Goal: Task Accomplishment & Management: Manage account settings

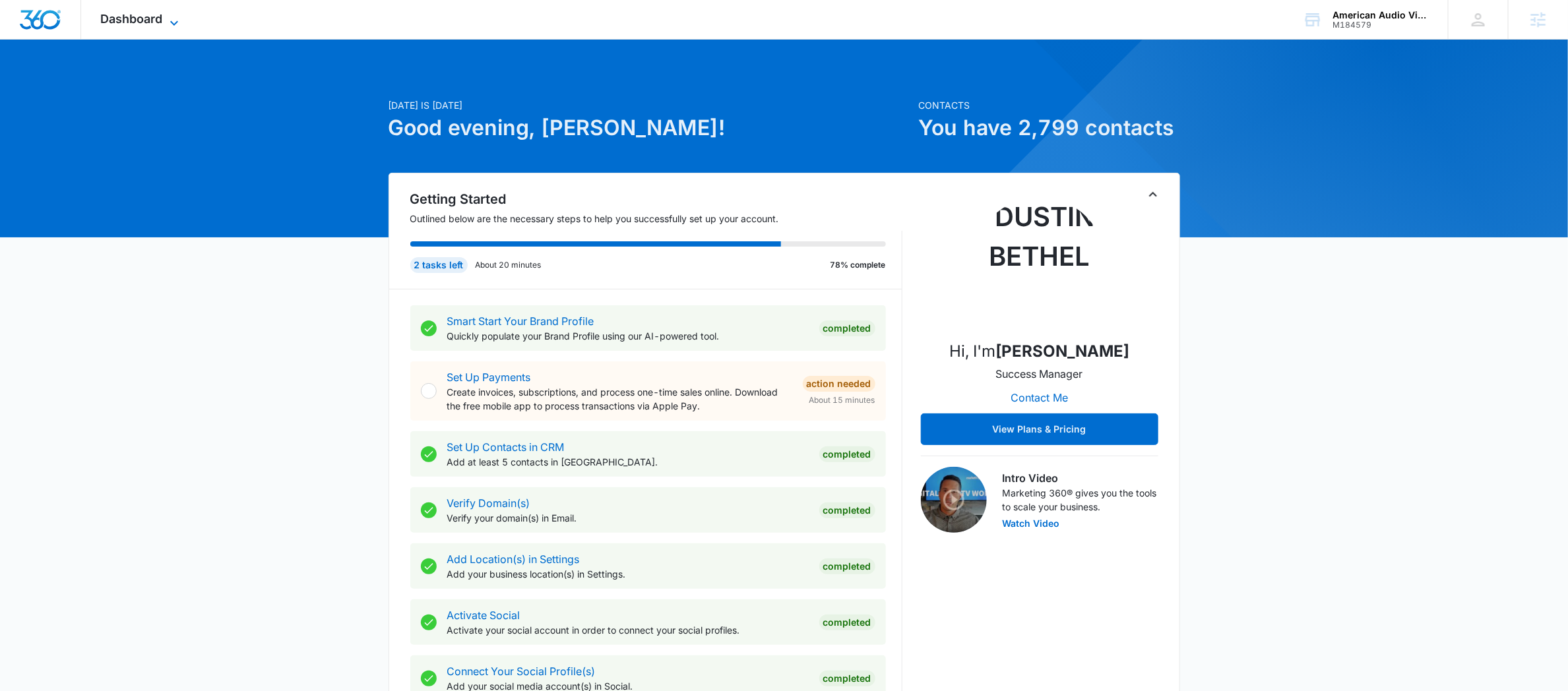
click at [119, 23] on span "Dashboard" at bounding box center [131, 19] width 62 height 14
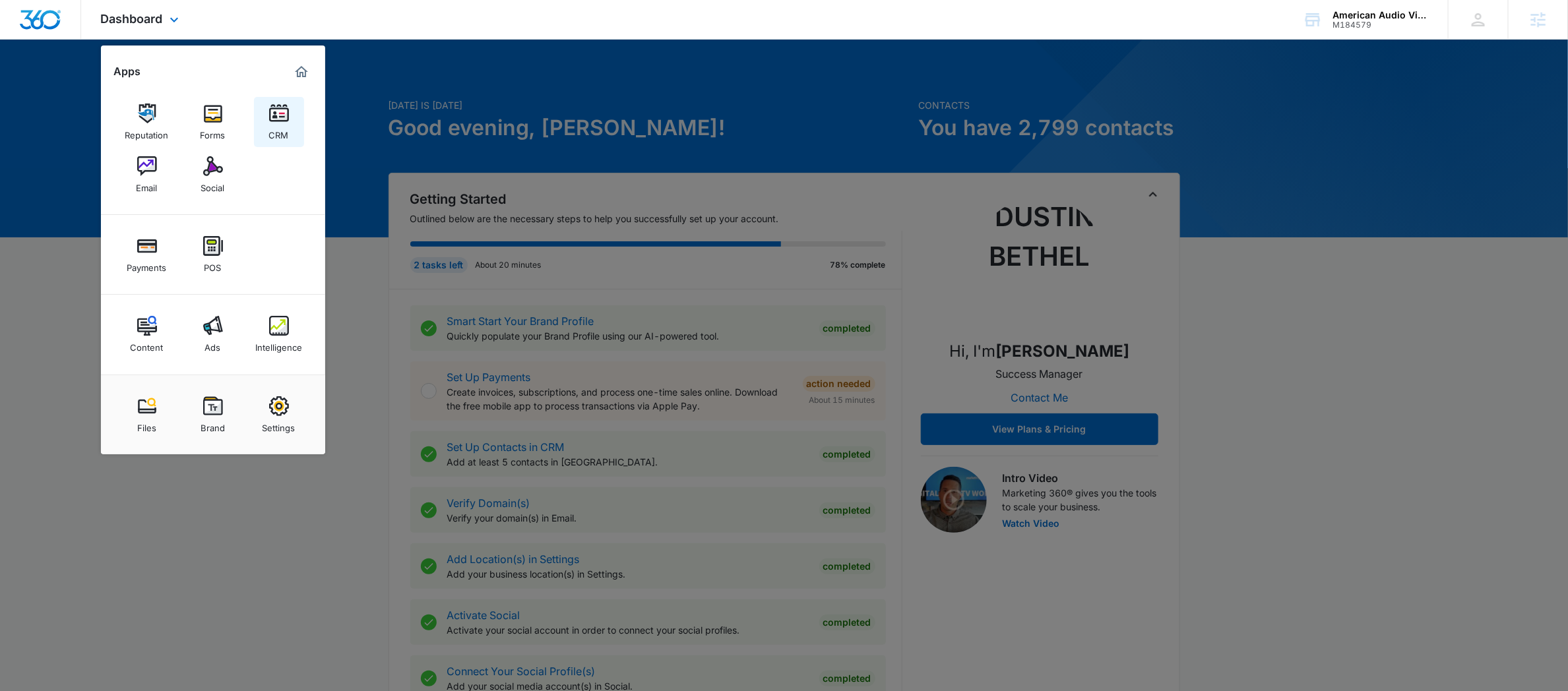
click at [265, 118] on link "CRM" at bounding box center [279, 122] width 50 height 50
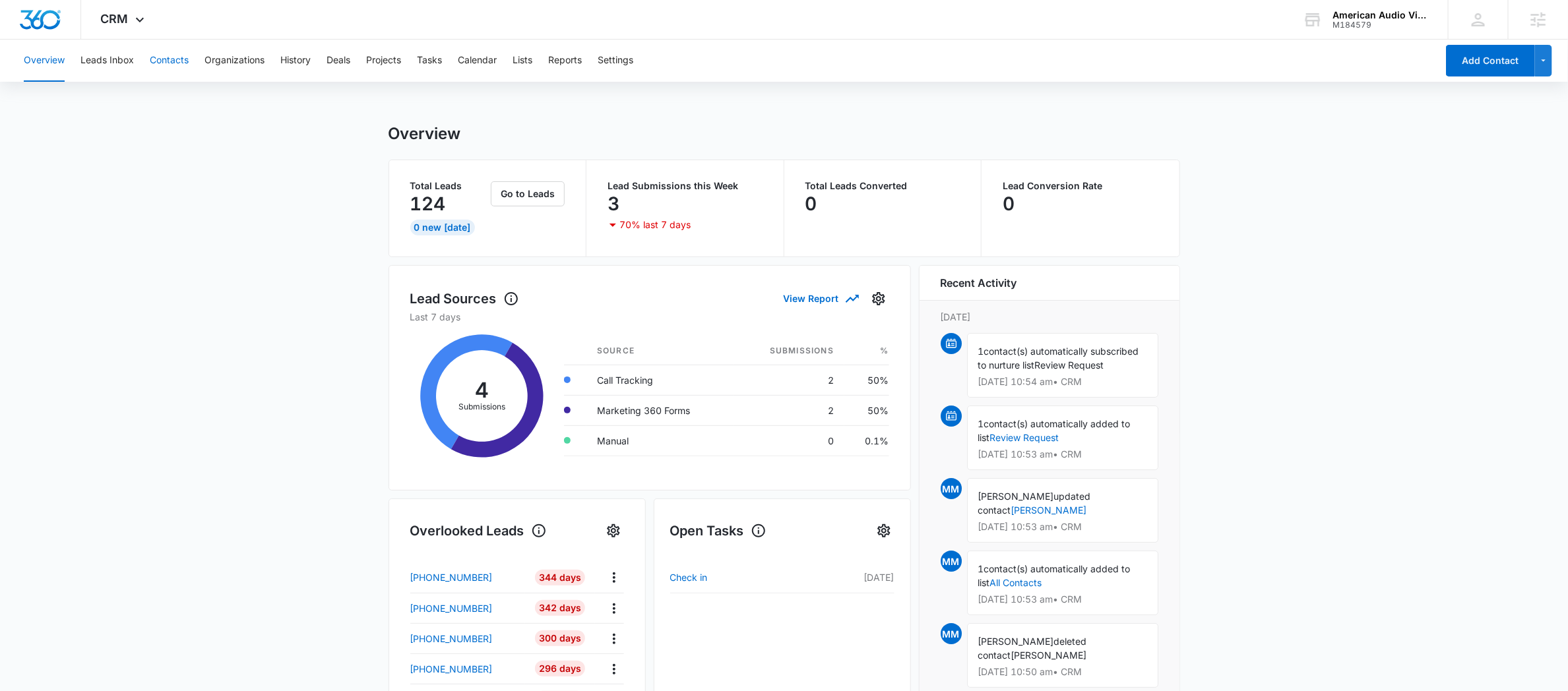
click at [167, 60] on button "Contacts" at bounding box center [169, 60] width 39 height 42
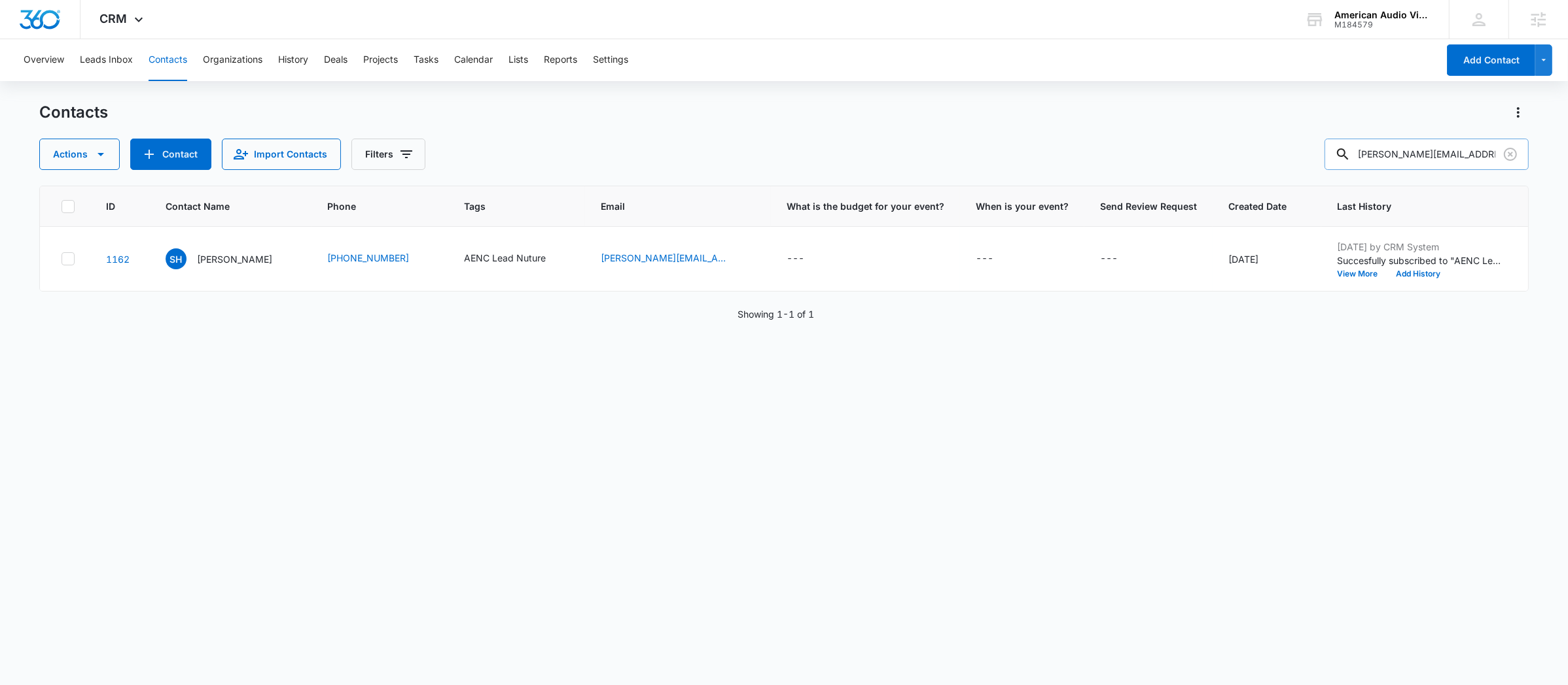
click at [1428, 154] on input "[PERSON_NAME][EMAIL_ADDRESS][DOMAIN_NAME]" at bounding box center [1427, 154] width 204 height 31
paste input "[PERSON_NAME]"
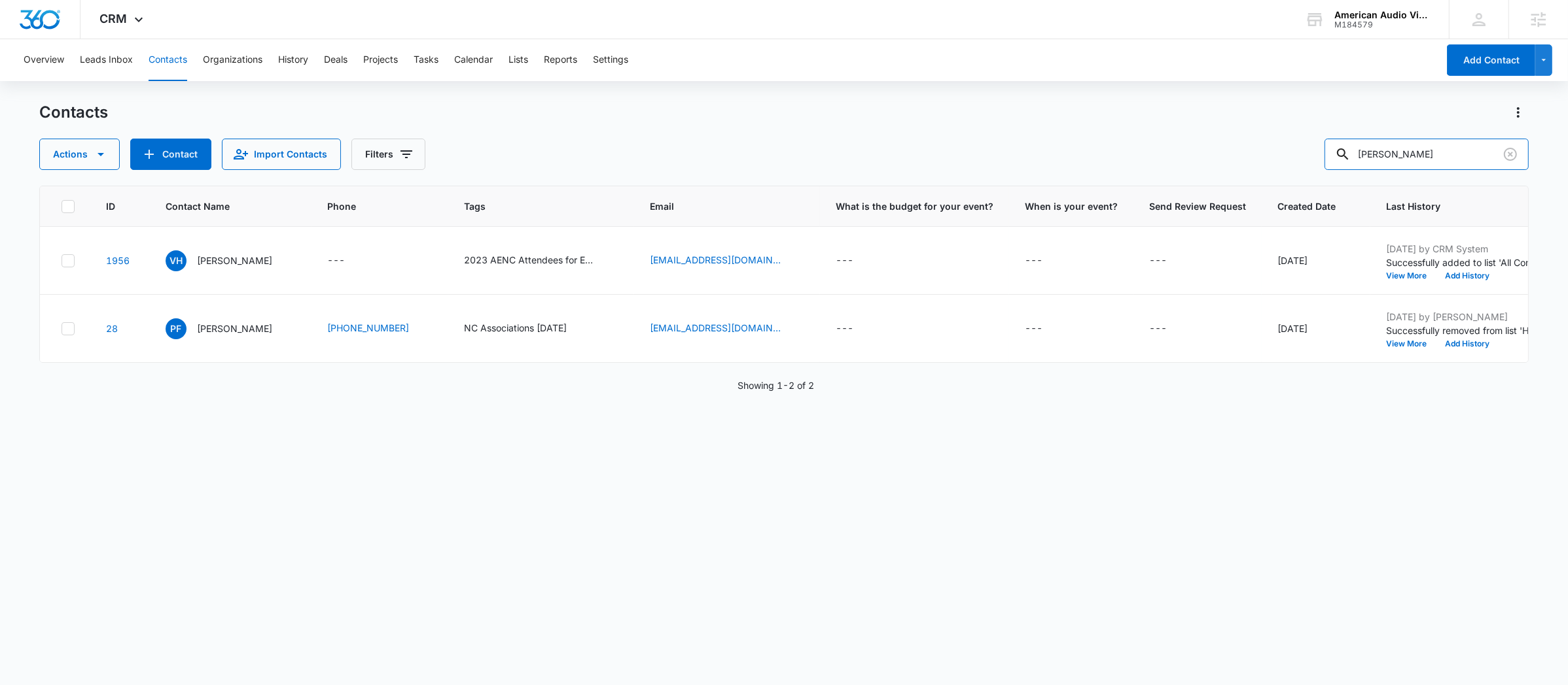
paste input "[PERSON_NAME]"
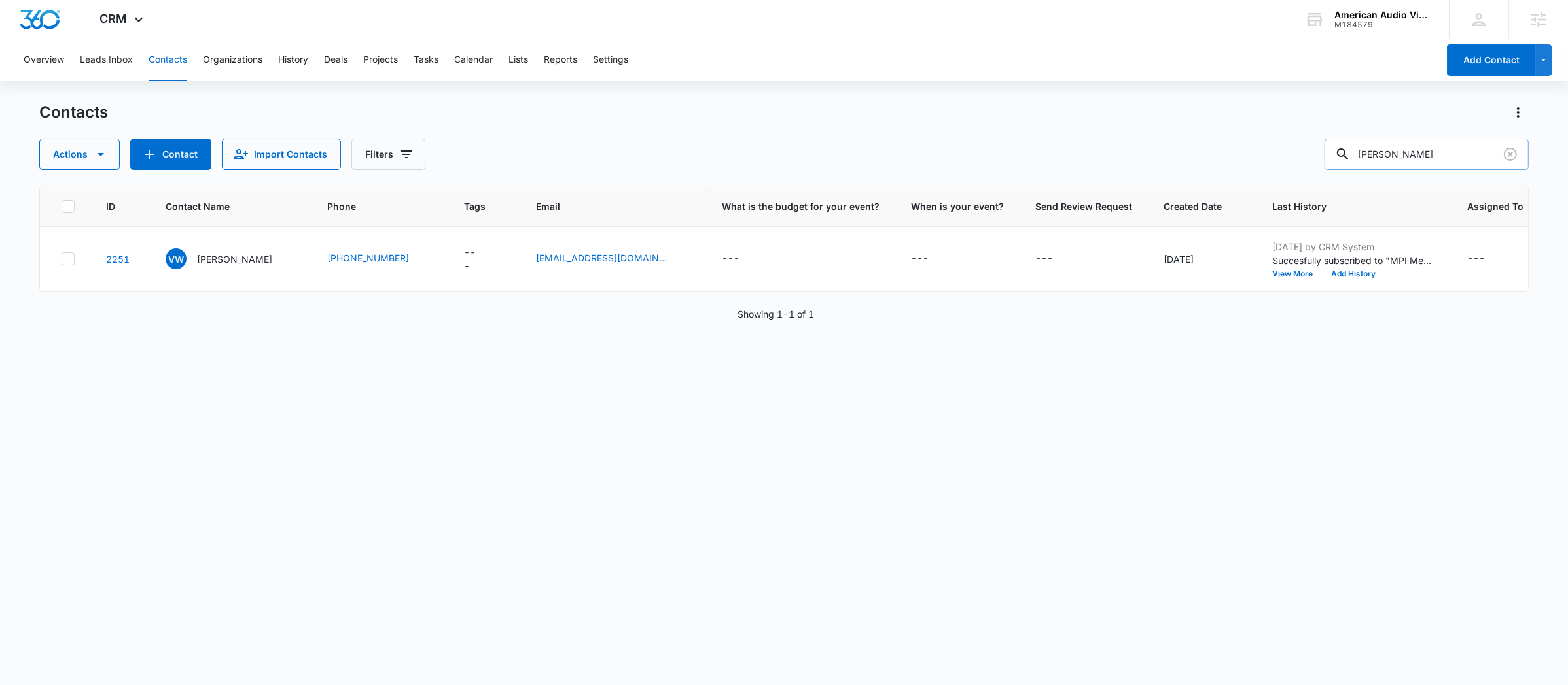
click at [1433, 148] on input "[PERSON_NAME]" at bounding box center [1427, 154] width 204 height 31
paste input "[PERSON_NAME]"
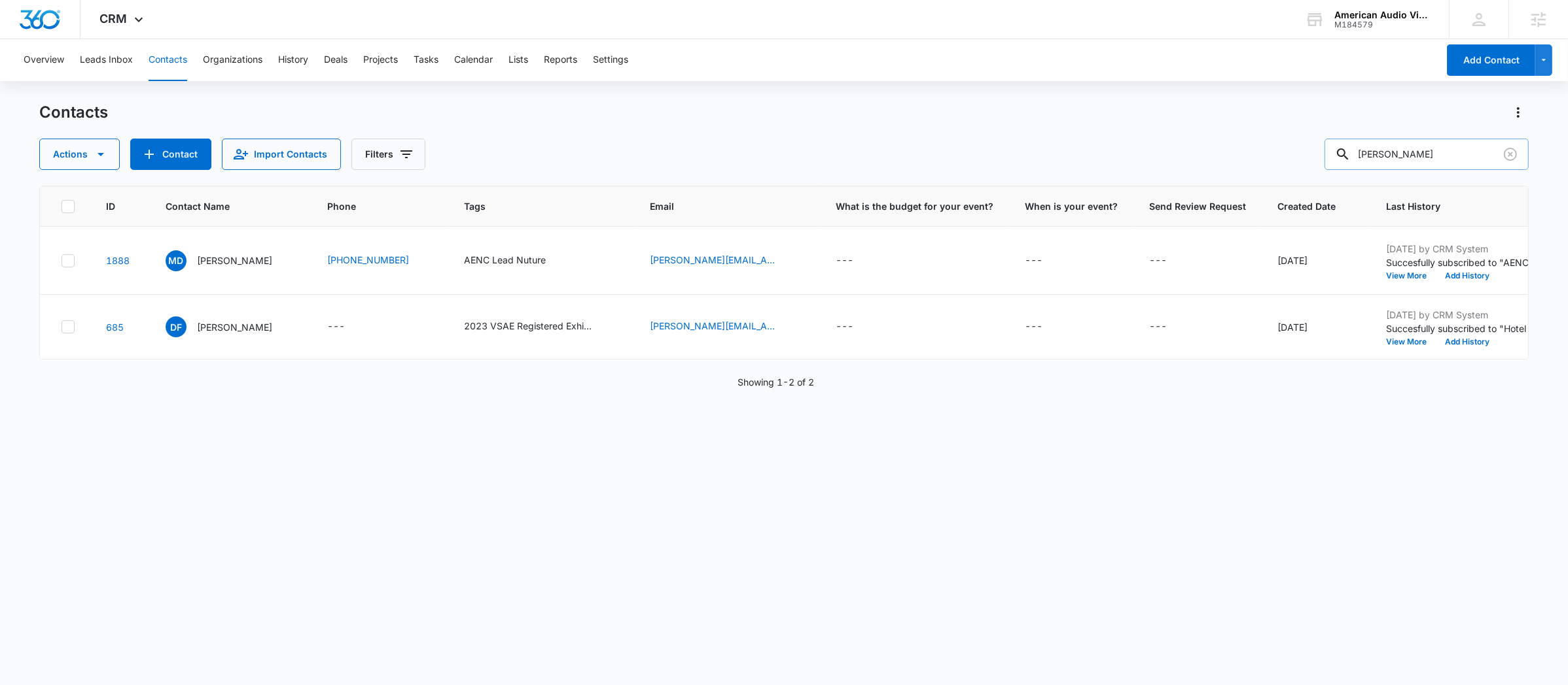
click at [1434, 155] on input "[PERSON_NAME]" at bounding box center [1427, 154] width 204 height 31
paste input "[PERSON_NAME][EMAIL_ADDRESS][DOMAIN_NAME]"
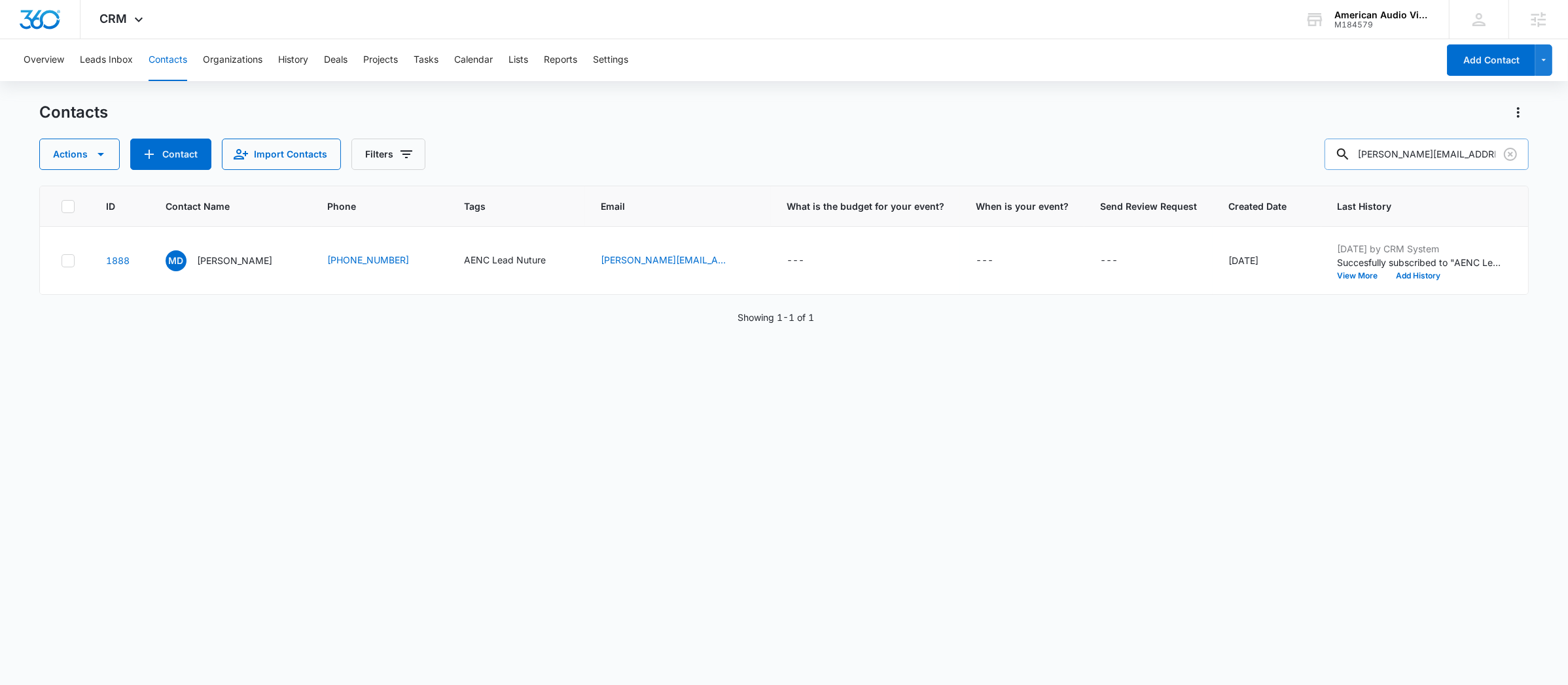
paste input "[PERSON_NAME]"
type input "[PERSON_NAME]"
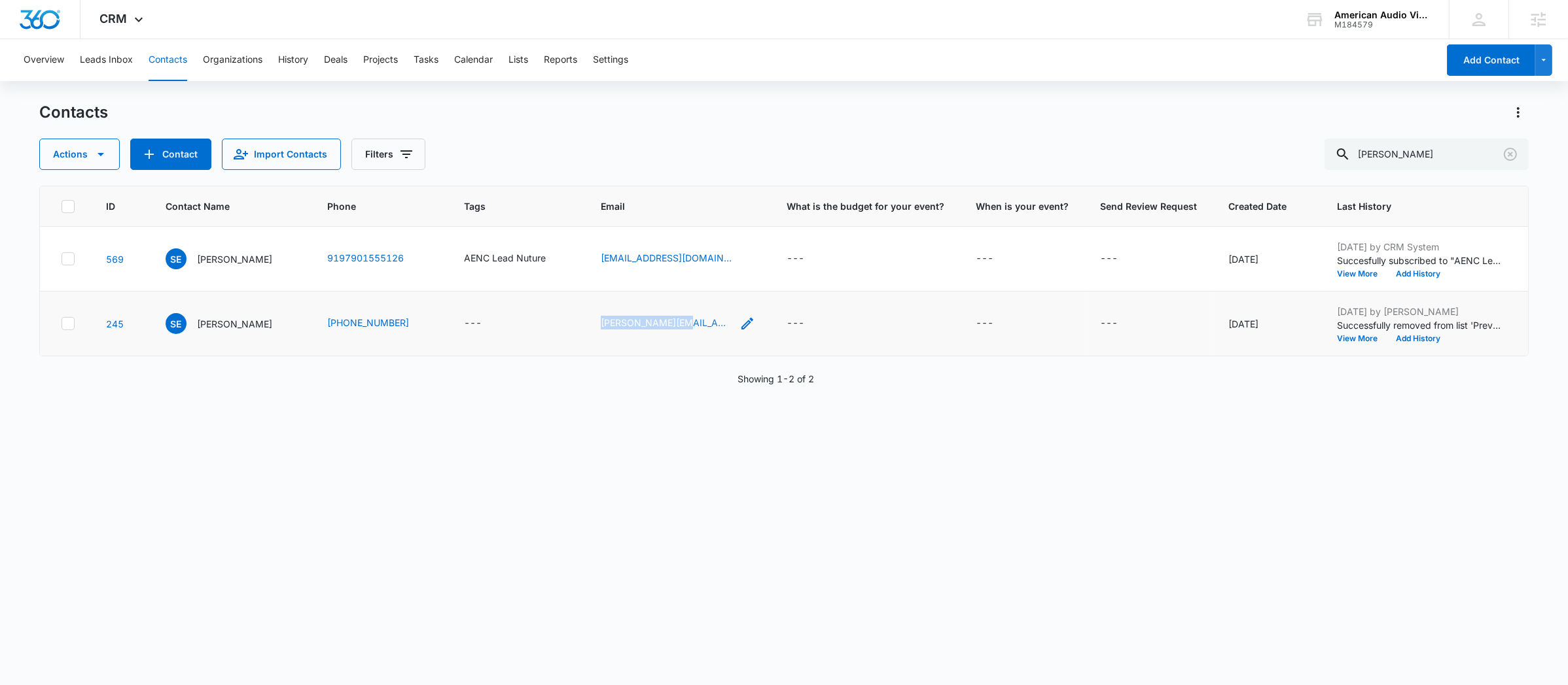
drag, startPoint x: 551, startPoint y: 398, endPoint x: 644, endPoint y: 398, distance: 93.0
click at [644, 356] on tr "245 SE [PERSON_NAME] [PHONE_NUMBER] --- [PERSON_NAME][EMAIL_ADDRESS][PERSON_NAM…" at bounding box center [1145, 324] width 2210 height 65
copy tr "[PERSON_NAME].[PERSON_NAME]"
click at [677, 329] on link "[PERSON_NAME][EMAIL_ADDRESS][PERSON_NAME][DOMAIN_NAME]" at bounding box center [666, 322] width 131 height 14
click at [223, 331] on p "[PERSON_NAME]" at bounding box center [235, 324] width 75 height 14
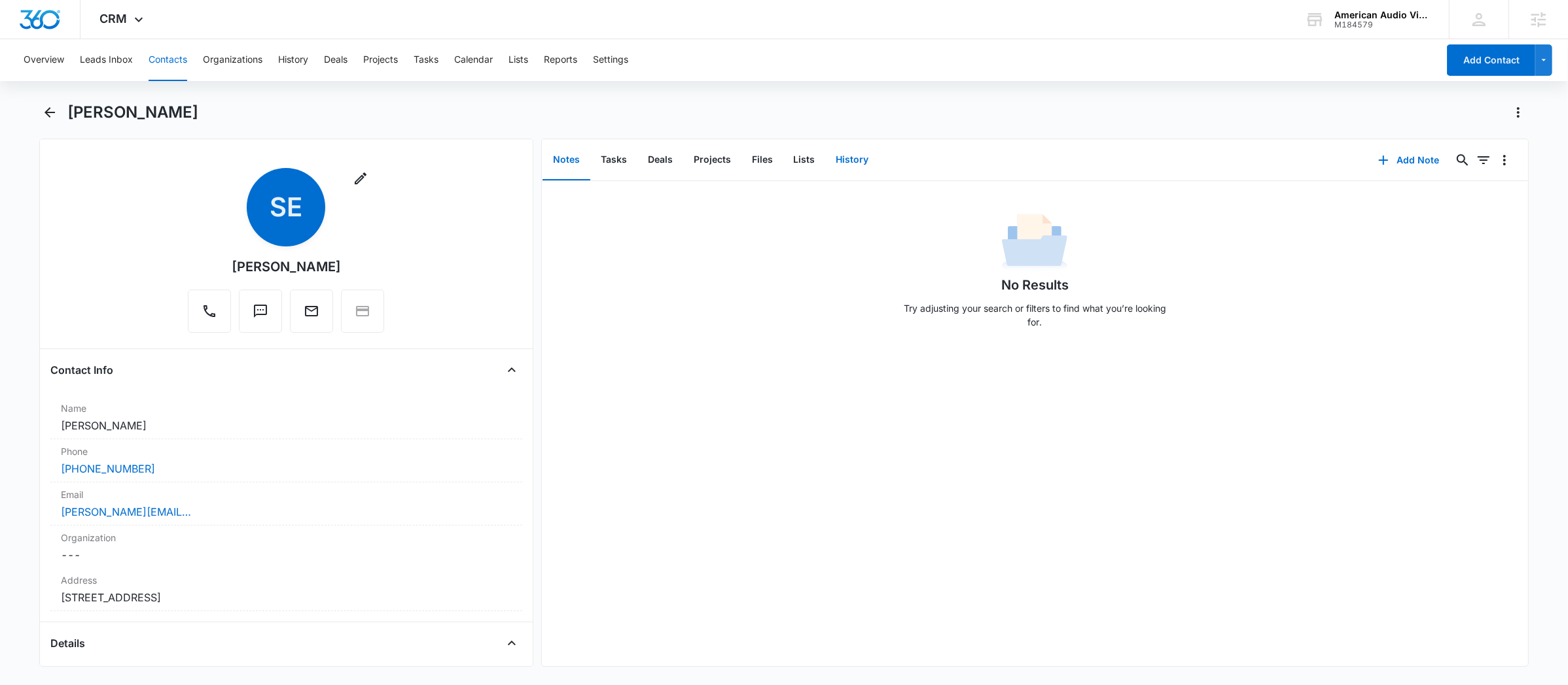
click at [851, 157] on button "History" at bounding box center [852, 159] width 53 height 41
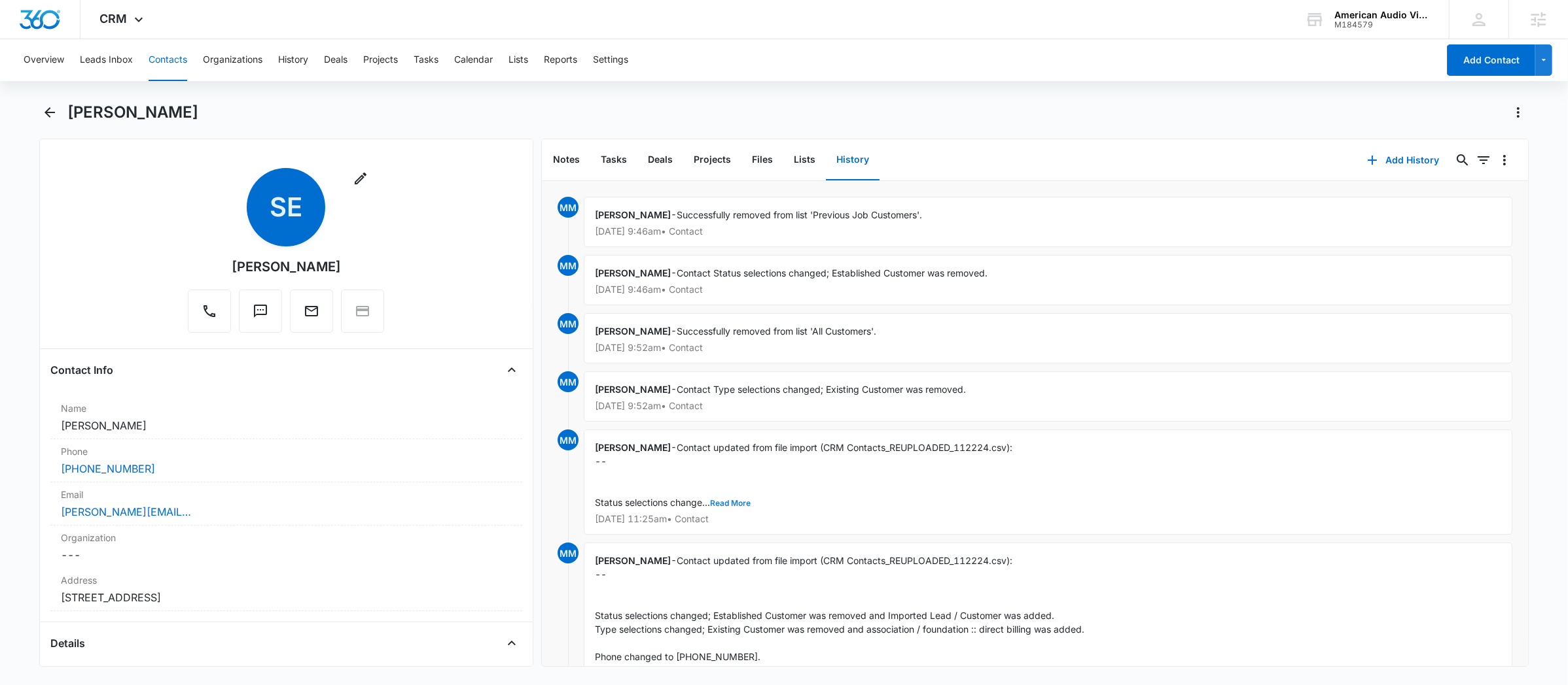
click at [715, 504] on button "Read More" at bounding box center [730, 503] width 41 height 8
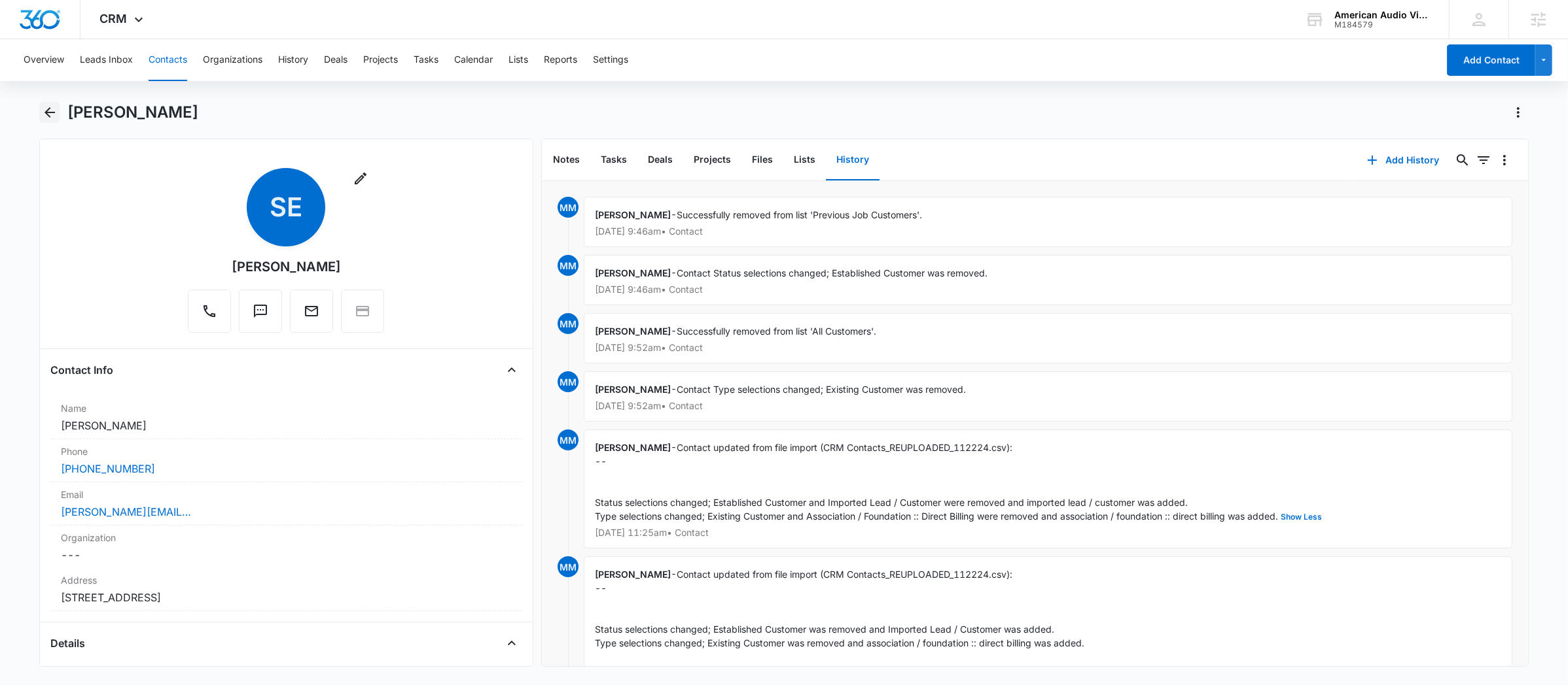
click at [45, 120] on icon "Back" at bounding box center [49, 112] width 16 height 16
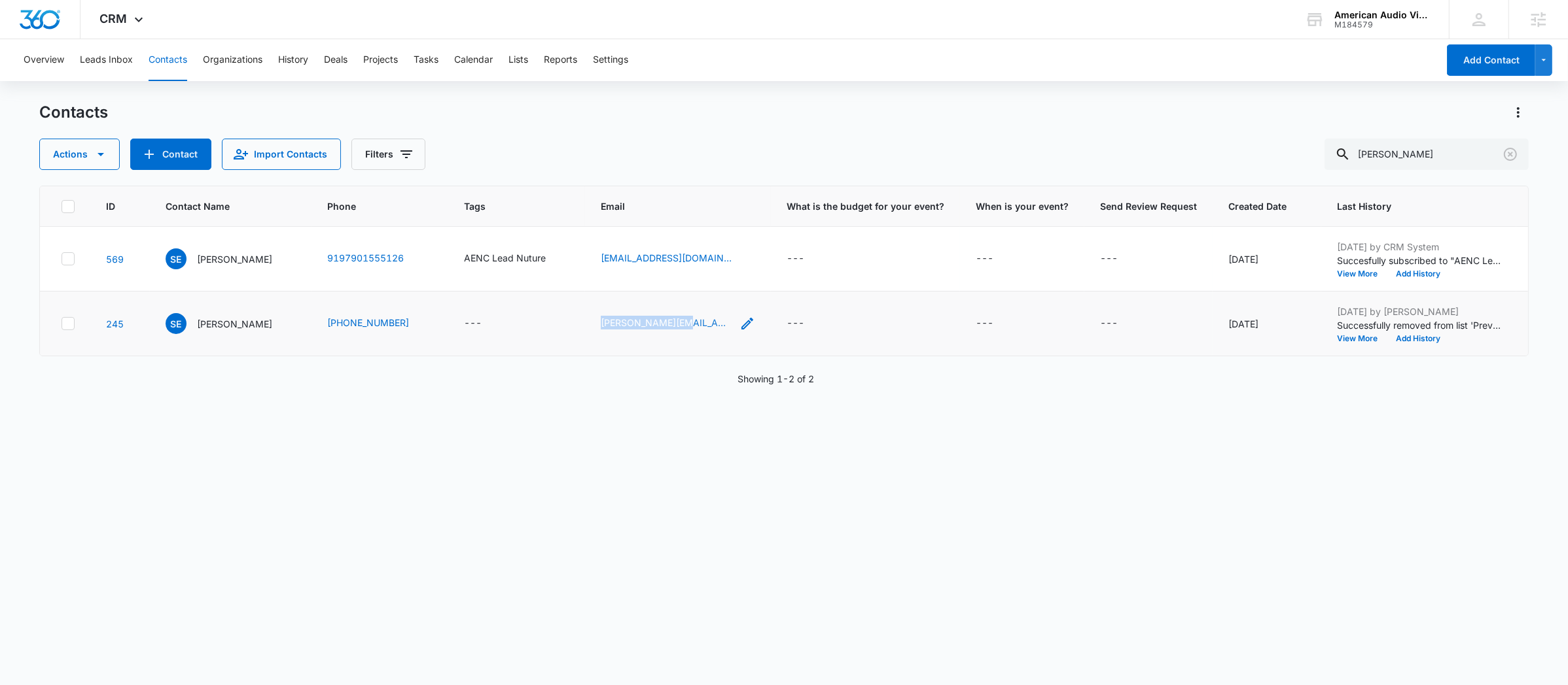
drag, startPoint x: 569, startPoint y: 399, endPoint x: 643, endPoint y: 397, distance: 74.0
click at [643, 356] on td "[PERSON_NAME][EMAIL_ADDRESS][PERSON_NAME][DOMAIN_NAME]" at bounding box center [677, 324] width 186 height 65
copy link "[PERSON_NAME].[PERSON_NAME]"
click at [219, 331] on p "[PERSON_NAME]" at bounding box center [235, 324] width 75 height 14
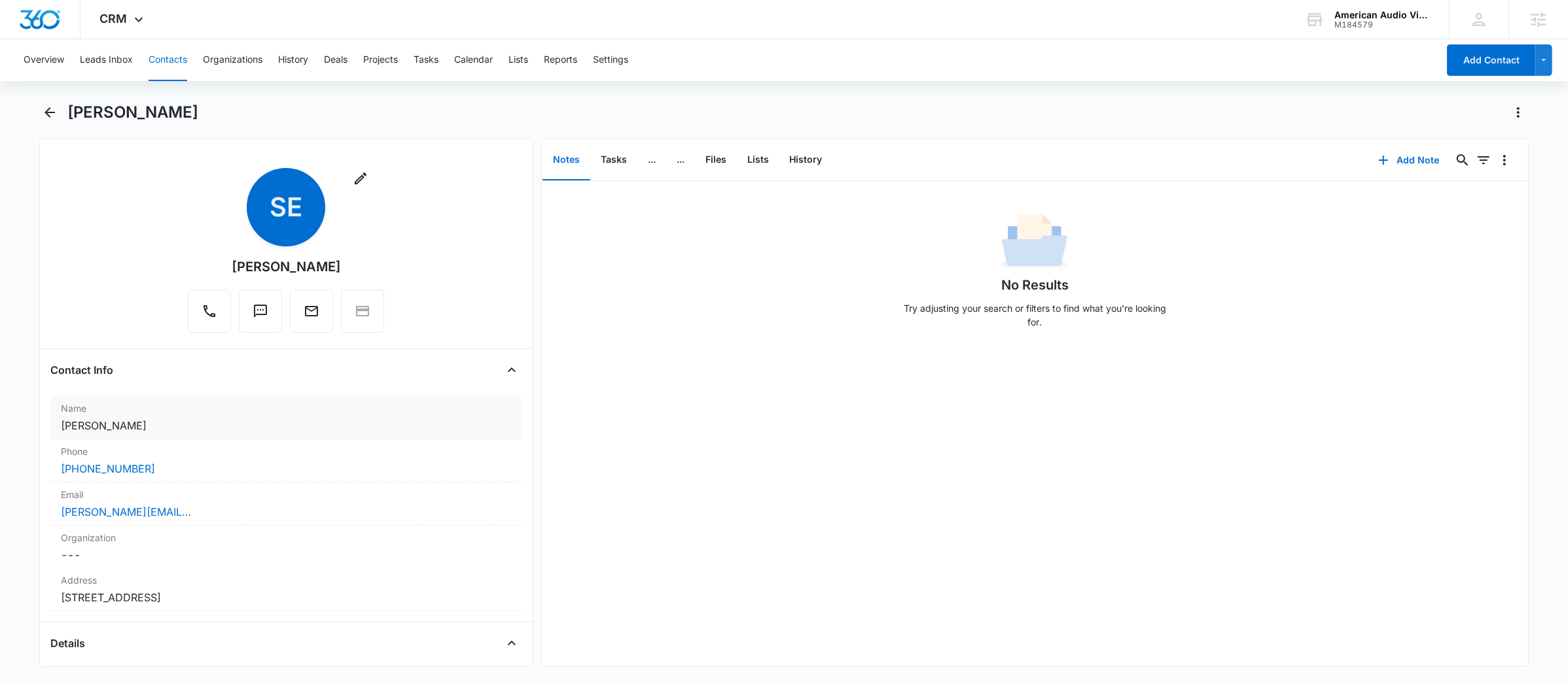
click at [148, 428] on dd "Cancel Save Changes [PERSON_NAME]" at bounding box center [286, 426] width 451 height 16
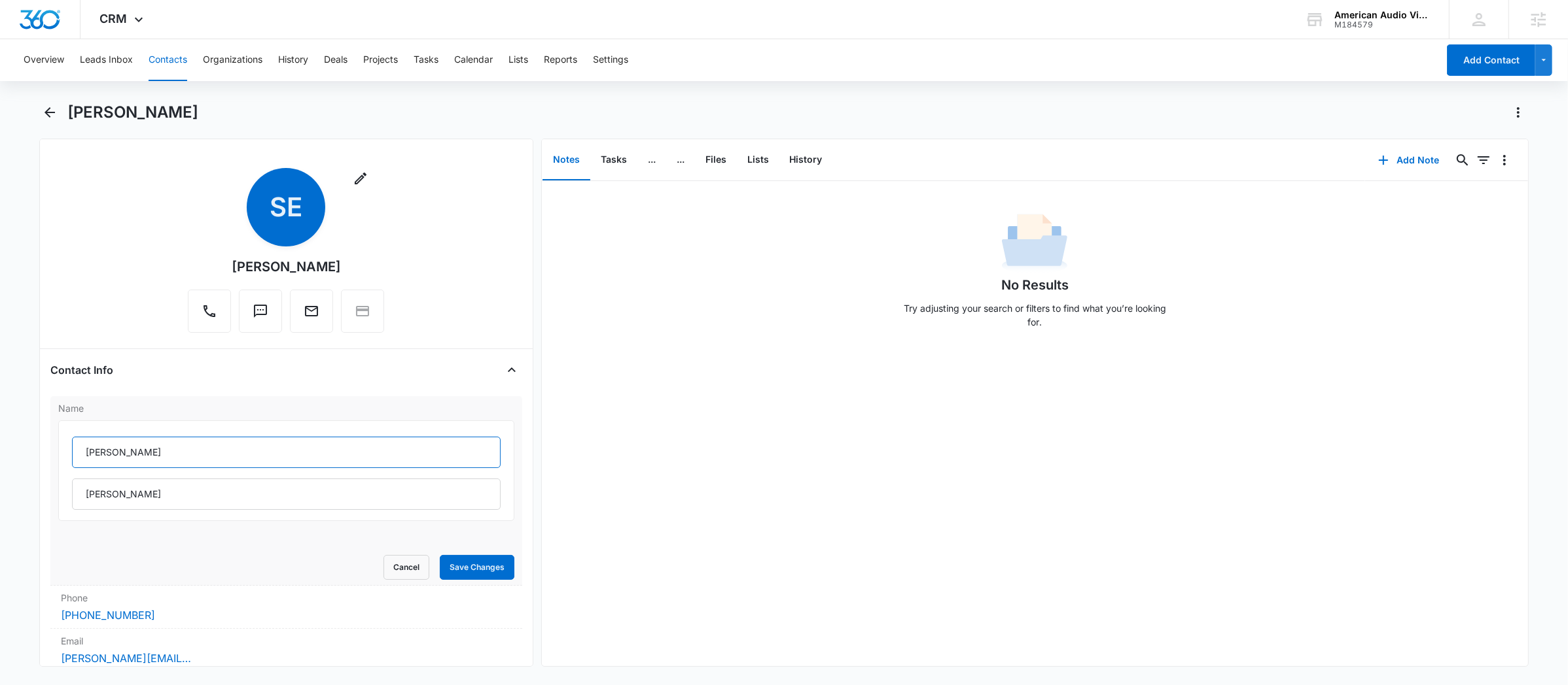
click at [173, 450] on input "[PERSON_NAME]" at bounding box center [286, 452] width 429 height 31
paste input "[PERSON_NAME].[PERSON_NAME]"
drag, startPoint x: 131, startPoint y: 455, endPoint x: 169, endPoint y: 457, distance: 38.1
click at [169, 456] on input "[PERSON_NAME].[PERSON_NAME]" at bounding box center [286, 452] width 429 height 31
click at [151, 450] on input "[PERSON_NAME].[PERSON_NAME]" at bounding box center [286, 452] width 429 height 31
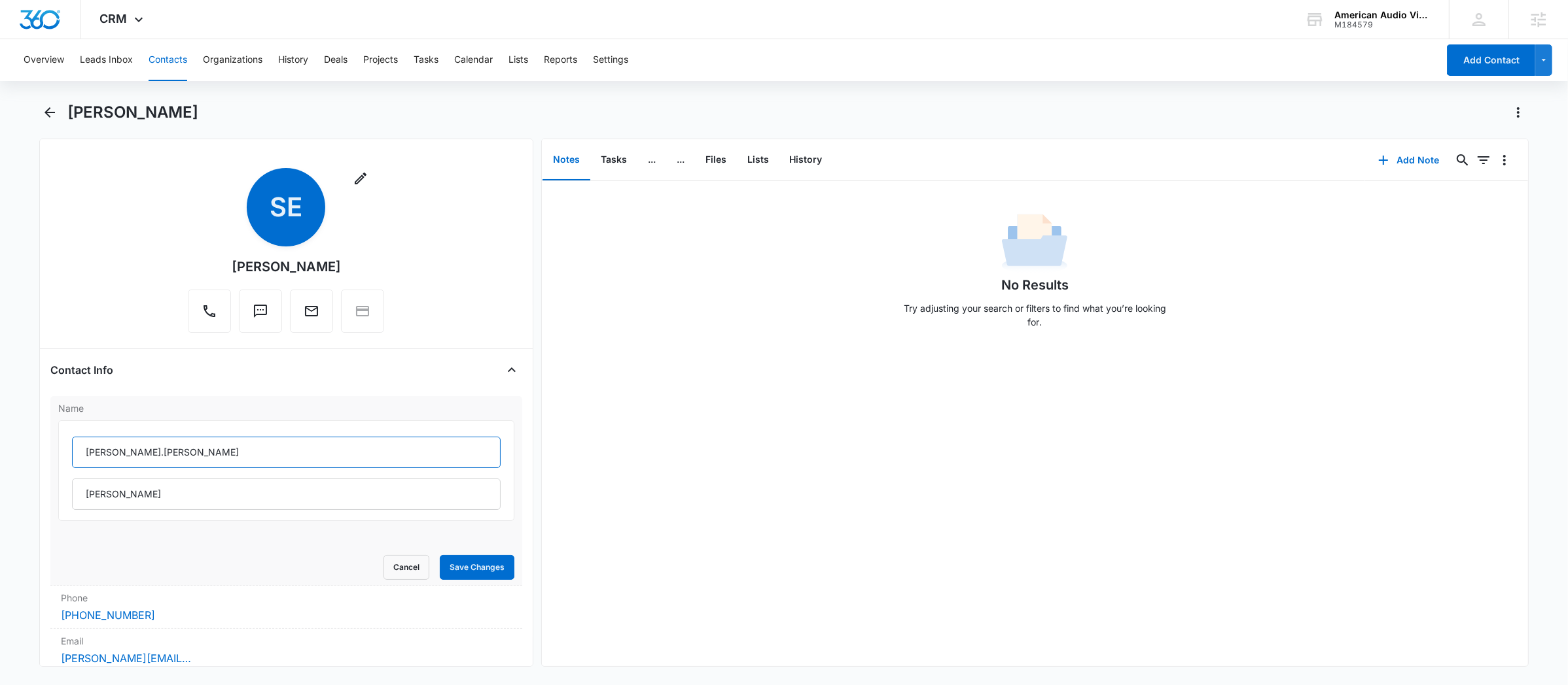
drag, startPoint x: 171, startPoint y: 451, endPoint x: 120, endPoint y: 455, distance: 51.2
click at [120, 455] on input "[PERSON_NAME].[PERSON_NAME]" at bounding box center [286, 452] width 429 height 31
type input "[PERSON_NAME].[PERSON_NAME]"
click at [136, 506] on input "[PERSON_NAME]" at bounding box center [286, 494] width 429 height 31
paste input "[PERSON_NAME]"
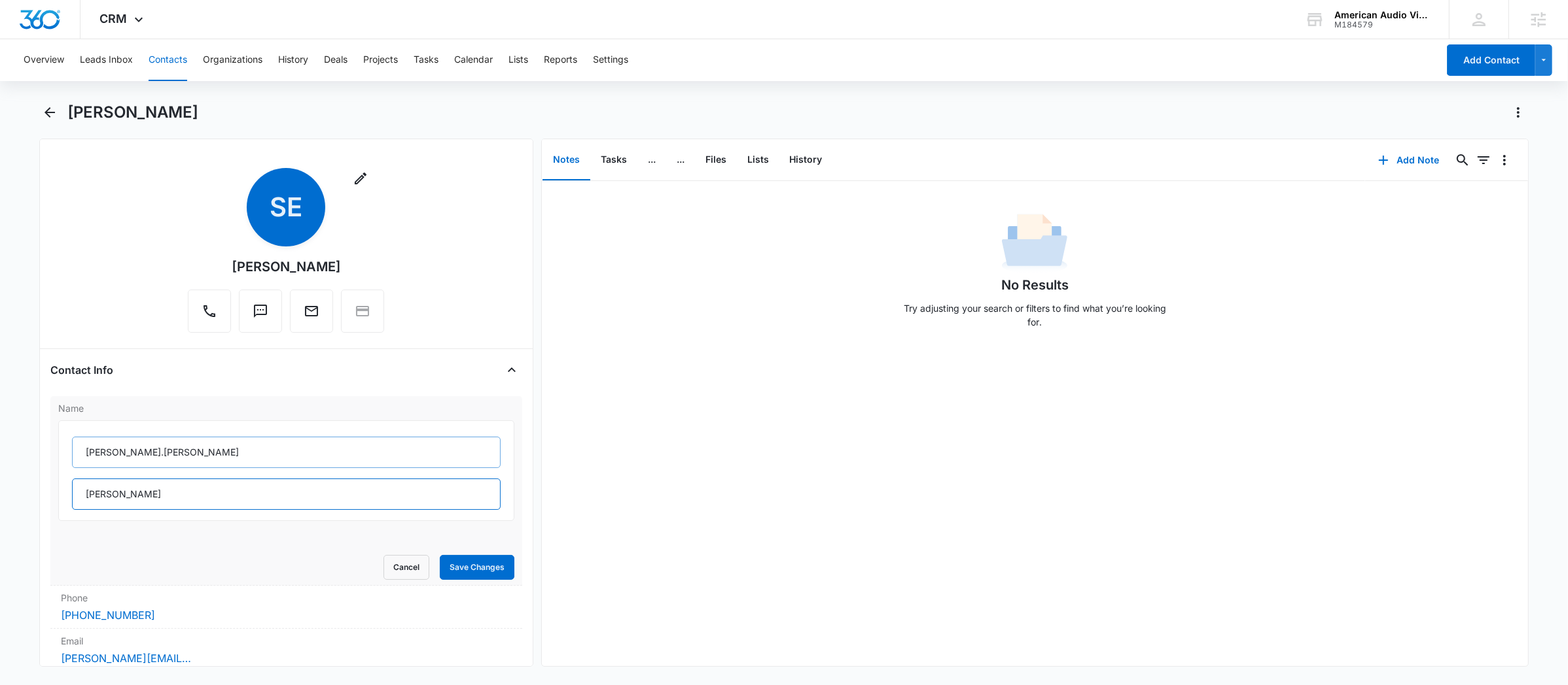
type input "[PERSON_NAME]"
drag, startPoint x: 158, startPoint y: 456, endPoint x: 117, endPoint y: 452, distance: 41.2
click at [117, 452] on input "[PERSON_NAME].[PERSON_NAME]" at bounding box center [286, 452] width 429 height 31
type input "[PERSON_NAME]"
click at [444, 569] on button "Save Changes" at bounding box center [476, 567] width 74 height 25
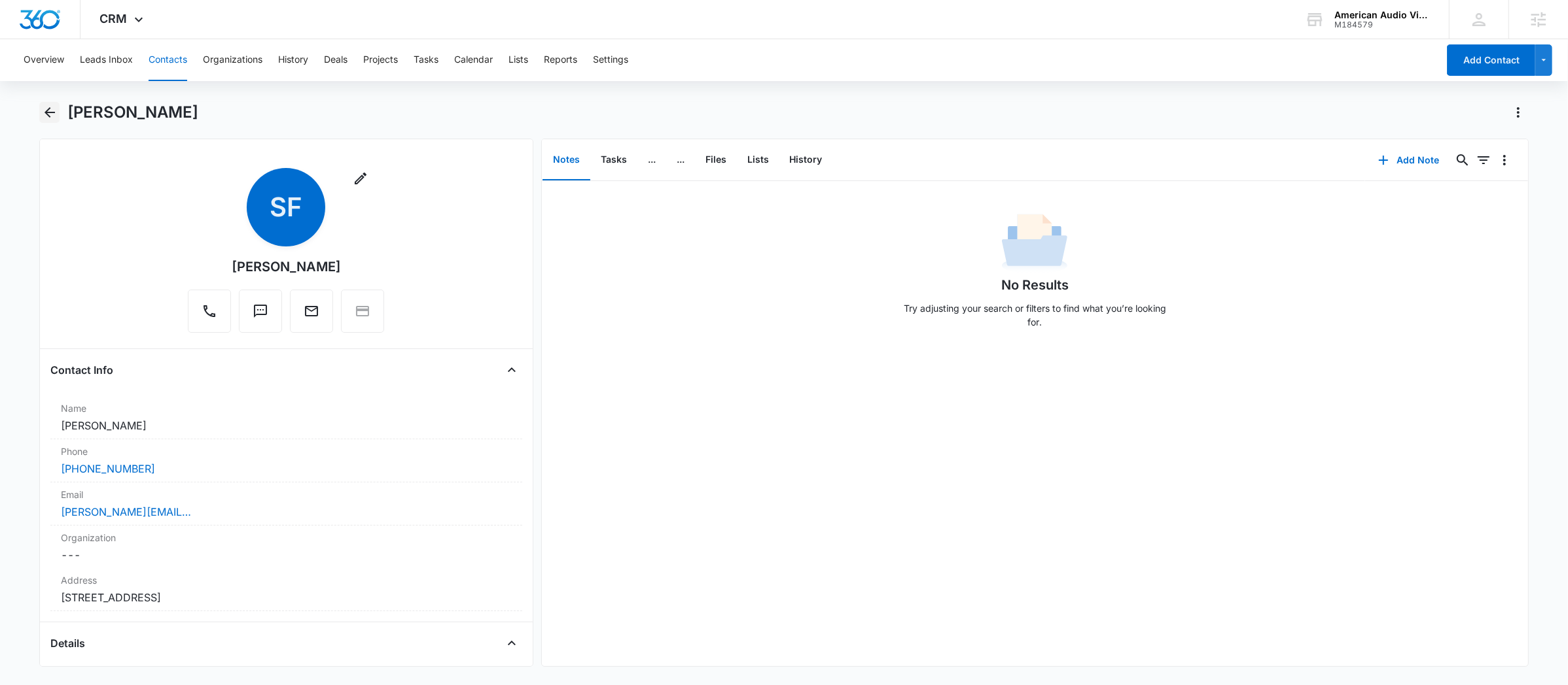
click at [50, 114] on icon "Back" at bounding box center [49, 112] width 16 height 16
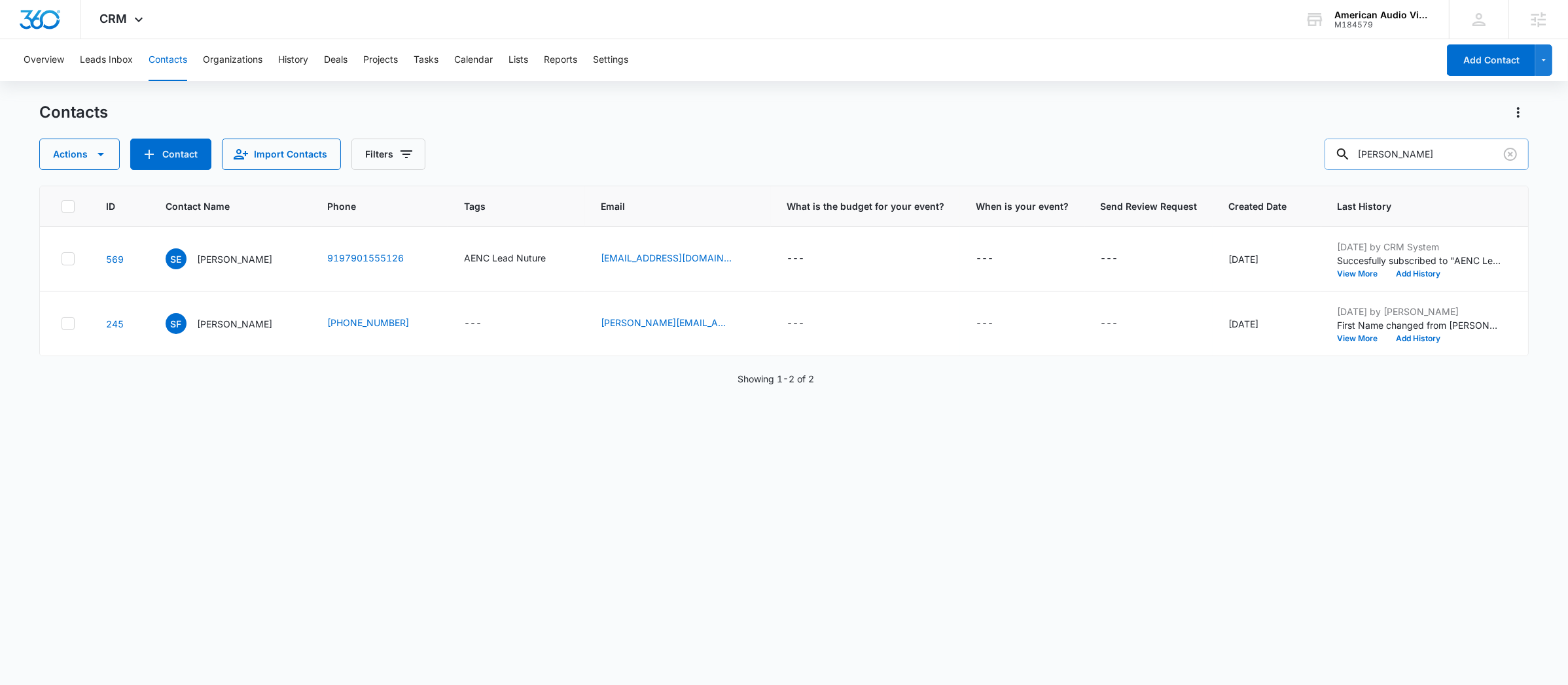
click at [1396, 151] on input "[PERSON_NAME]" at bounding box center [1427, 154] width 204 height 31
paste input "[PERSON_NAME]"
type input "[PERSON_NAME]"
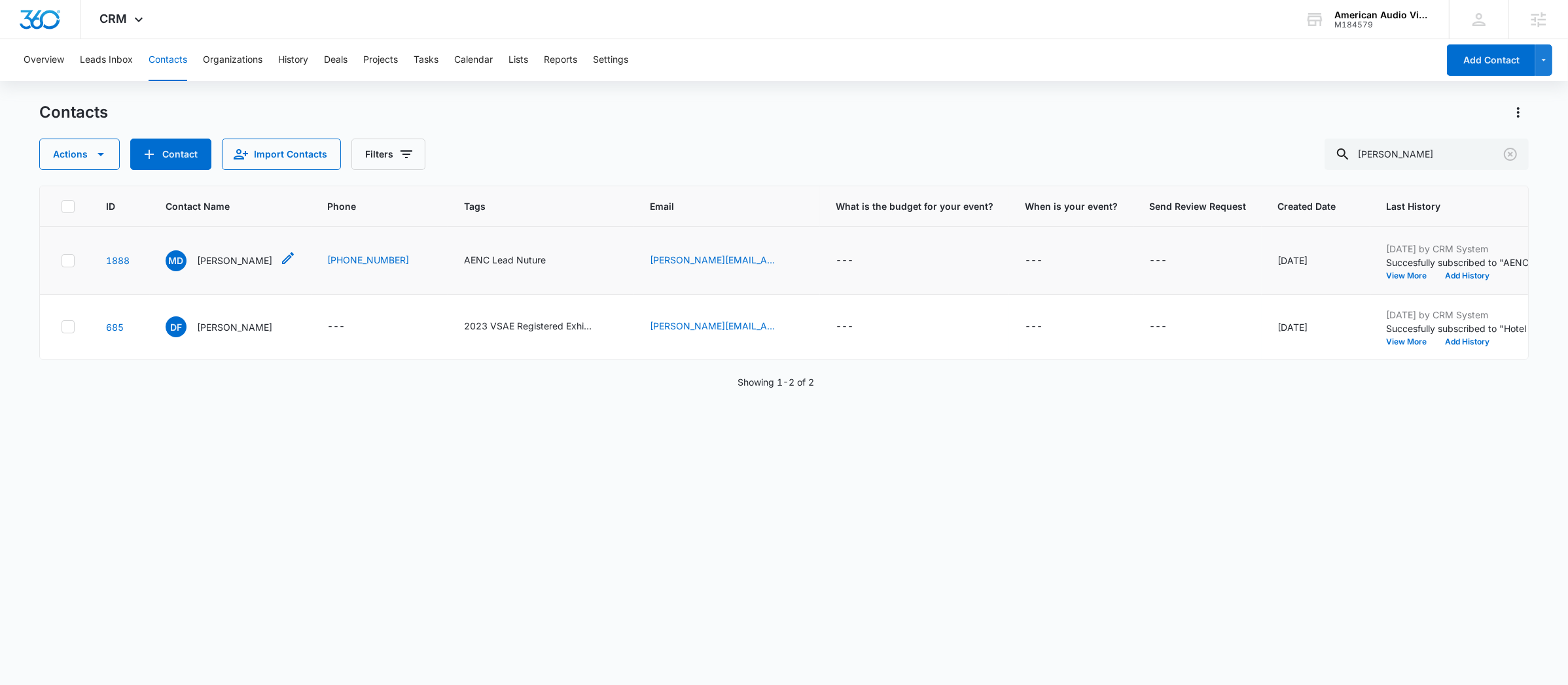
click at [282, 260] on icon "Contact Name - Miranda Day - Select to Edit Field" at bounding box center [287, 258] width 12 height 12
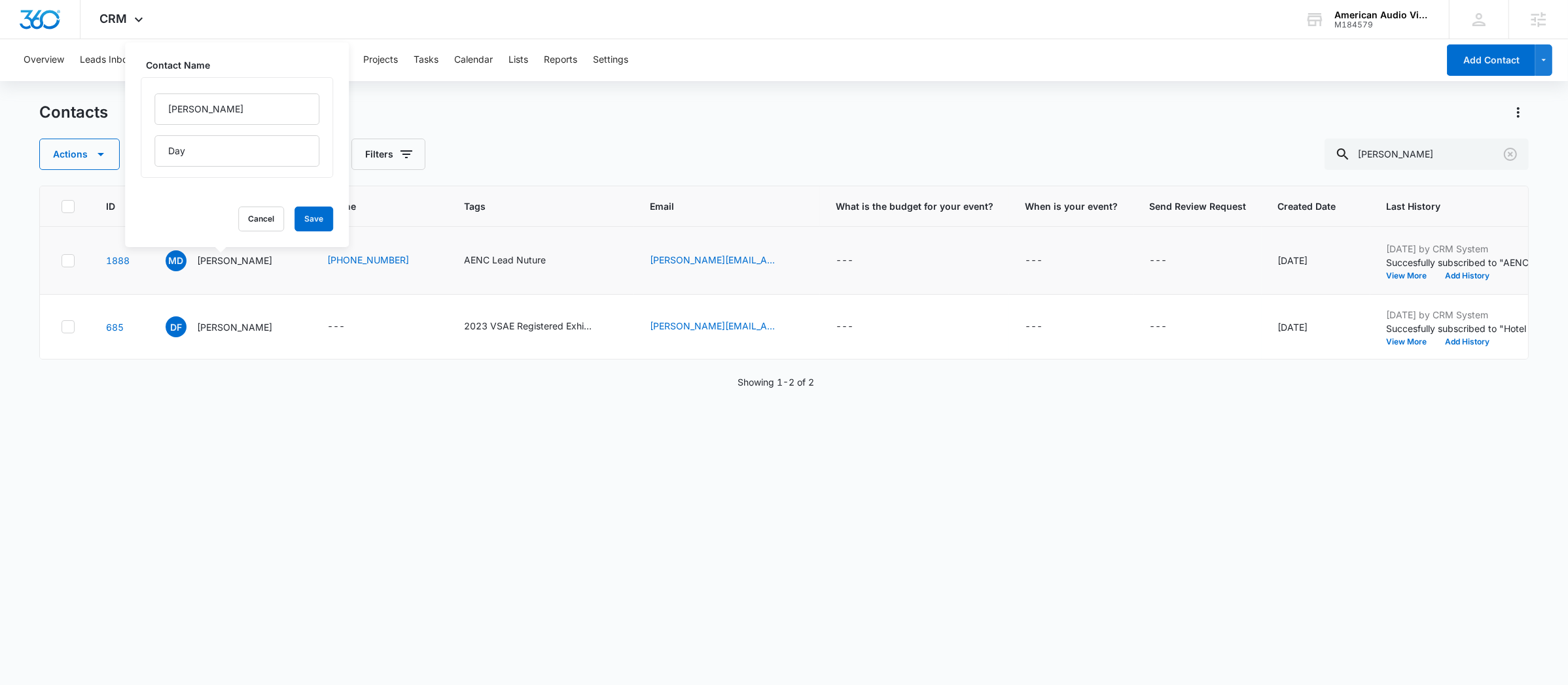
click at [213, 128] on div "[PERSON_NAME]" at bounding box center [237, 130] width 165 height 73
click at [213, 116] on input "[PERSON_NAME]" at bounding box center [237, 108] width 165 height 31
paste input "[PERSON_NAME]"
type input "[PERSON_NAME]"
click at [212, 153] on input "Day" at bounding box center [237, 151] width 165 height 31
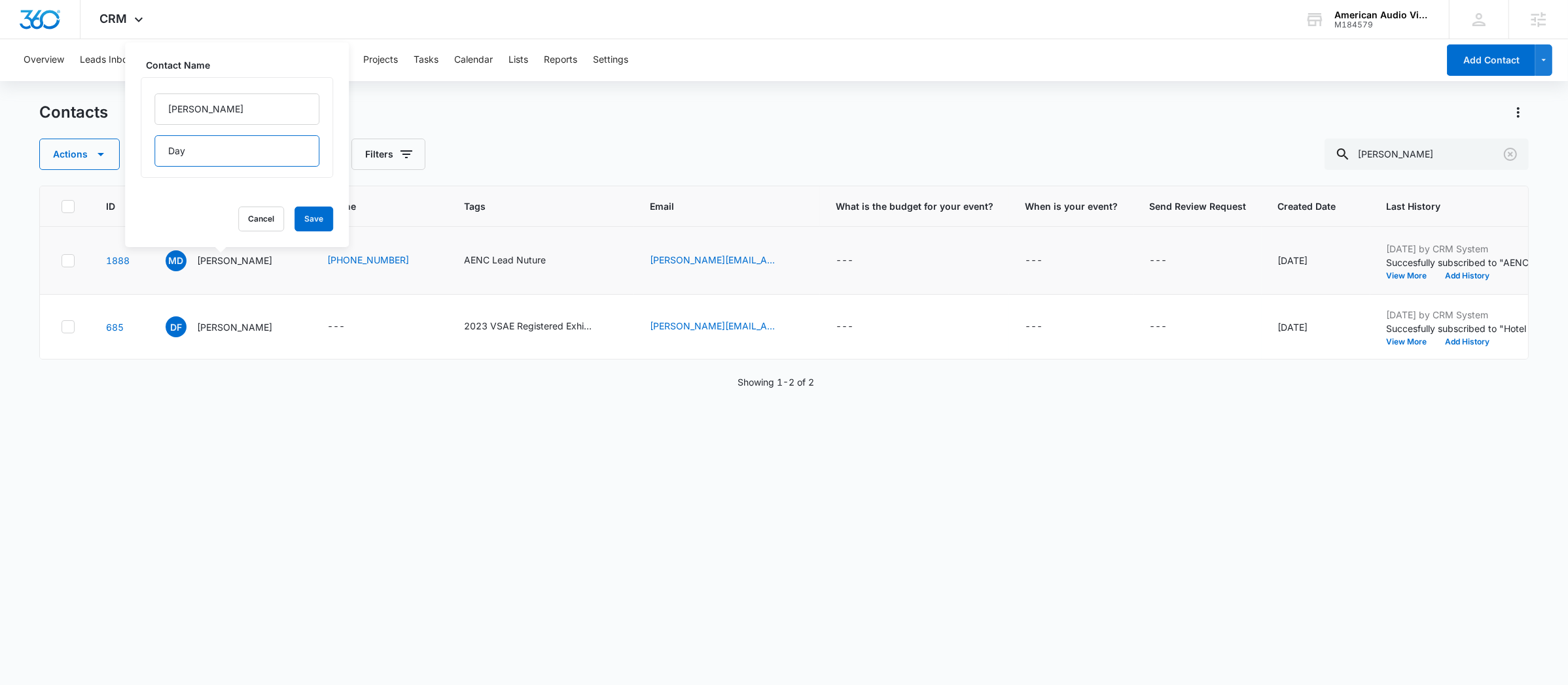
paste input "[PERSON_NAME]"
drag, startPoint x: 207, startPoint y: 151, endPoint x: 150, endPoint y: 144, distance: 57.4
click at [150, 144] on div "[PERSON_NAME] [PERSON_NAME]" at bounding box center [236, 128] width 192 height 100
type input "[PERSON_NAME]"
drag, startPoint x: 204, startPoint y: 112, endPoint x: 268, endPoint y: 112, distance: 64.0
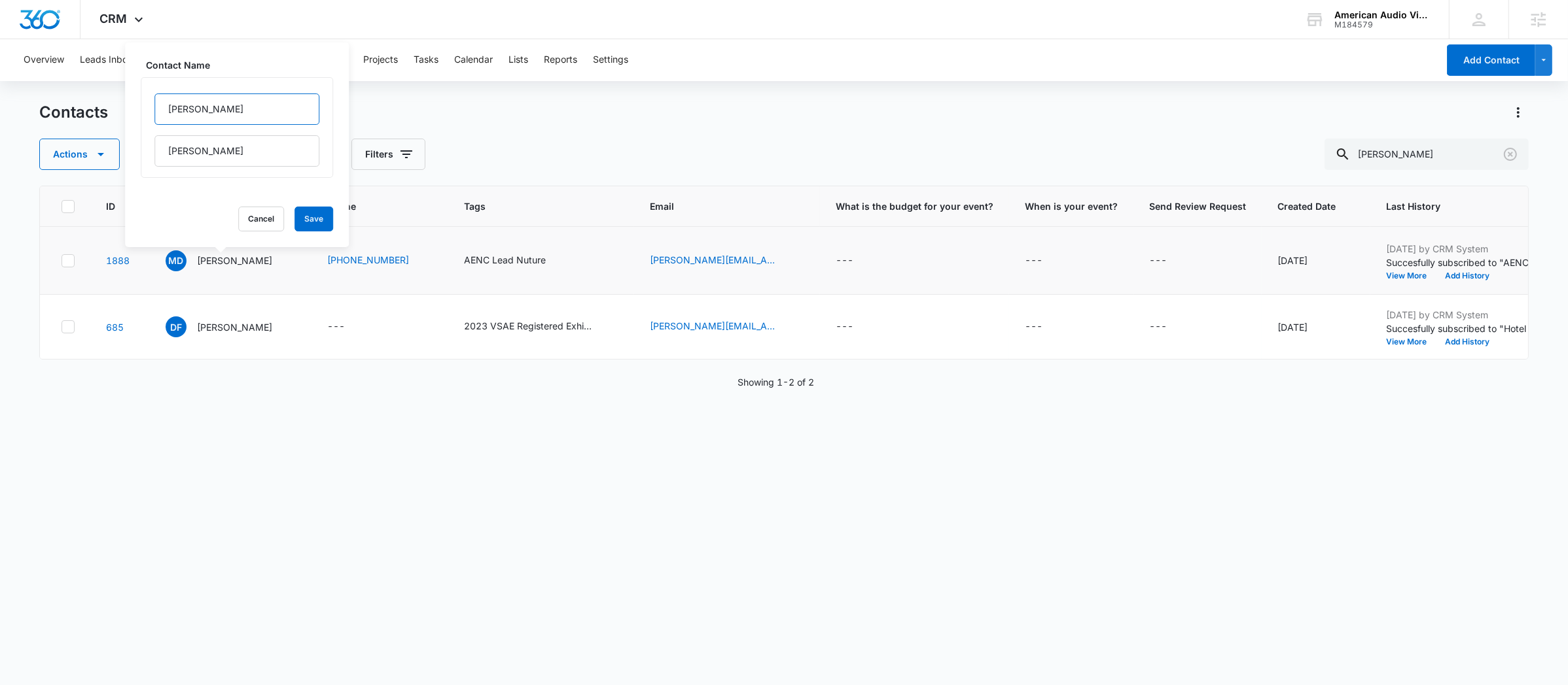
click at [263, 112] on input "[PERSON_NAME]" at bounding box center [237, 108] width 165 height 31
type input "[PERSON_NAME]"
click at [294, 214] on button "Save" at bounding box center [314, 218] width 38 height 25
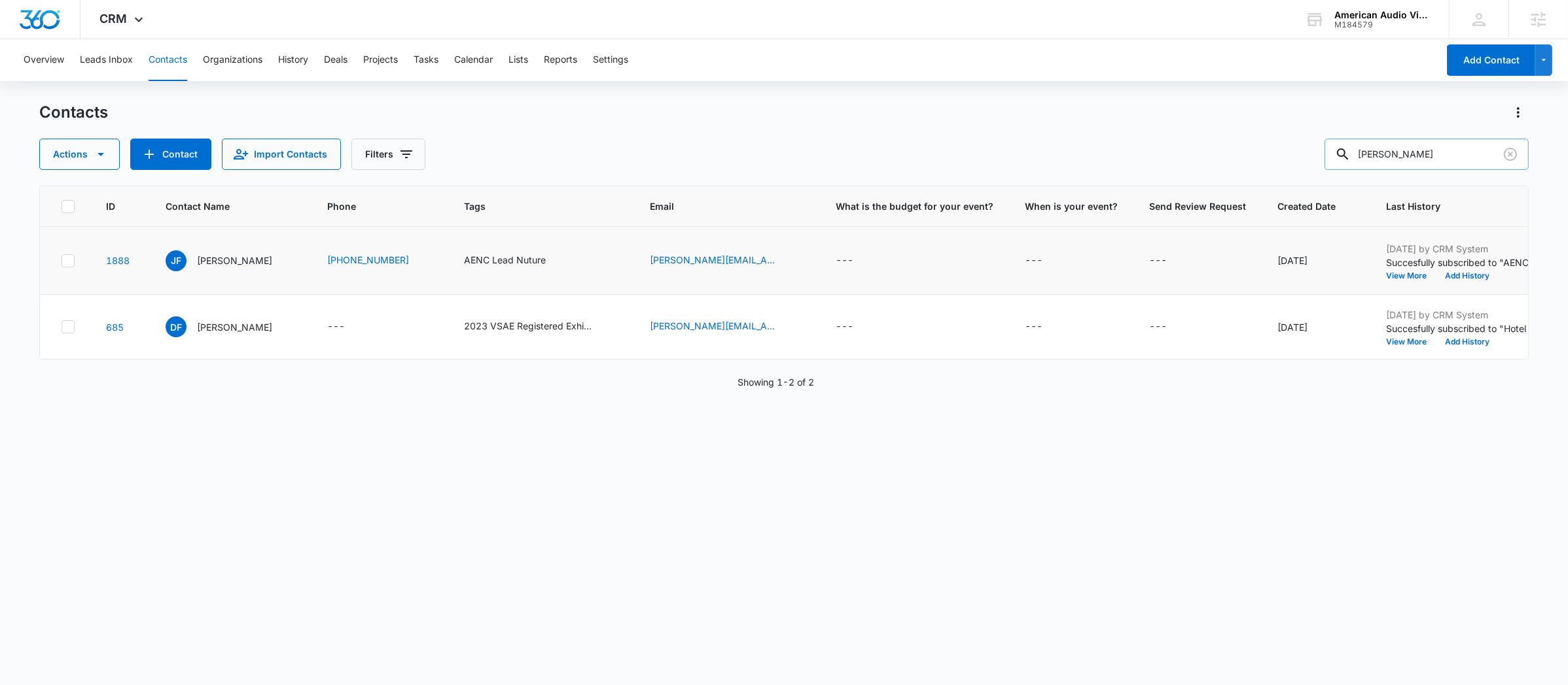
click at [1424, 157] on input "[PERSON_NAME]" at bounding box center [1427, 154] width 204 height 31
paste input "[PERSON_NAME]"
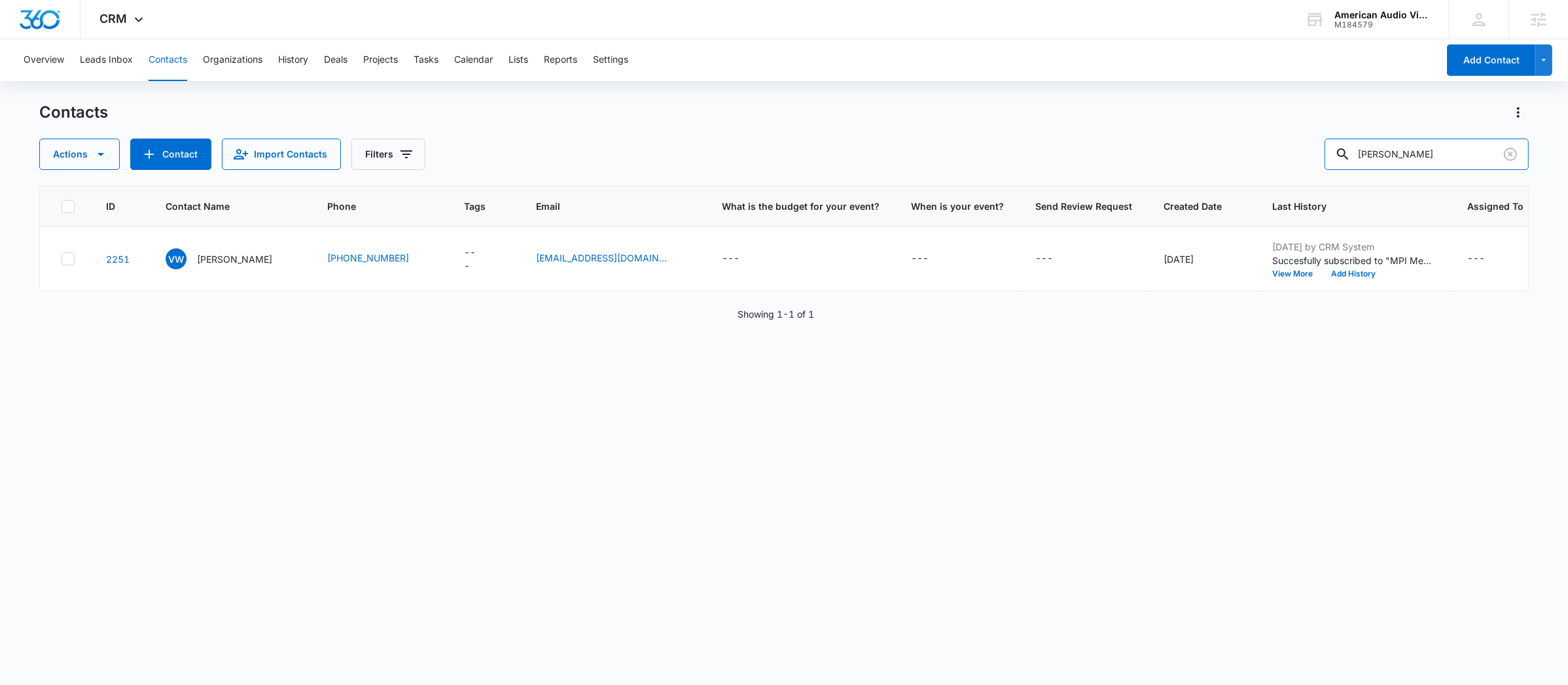
drag, startPoint x: 1423, startPoint y: 152, endPoint x: 1330, endPoint y: 144, distance: 93.3
click at [1330, 144] on div "Actions Contact Import Contacts Filters [PERSON_NAME]" at bounding box center [784, 154] width 1489 height 31
type input "[PERSON_NAME]"
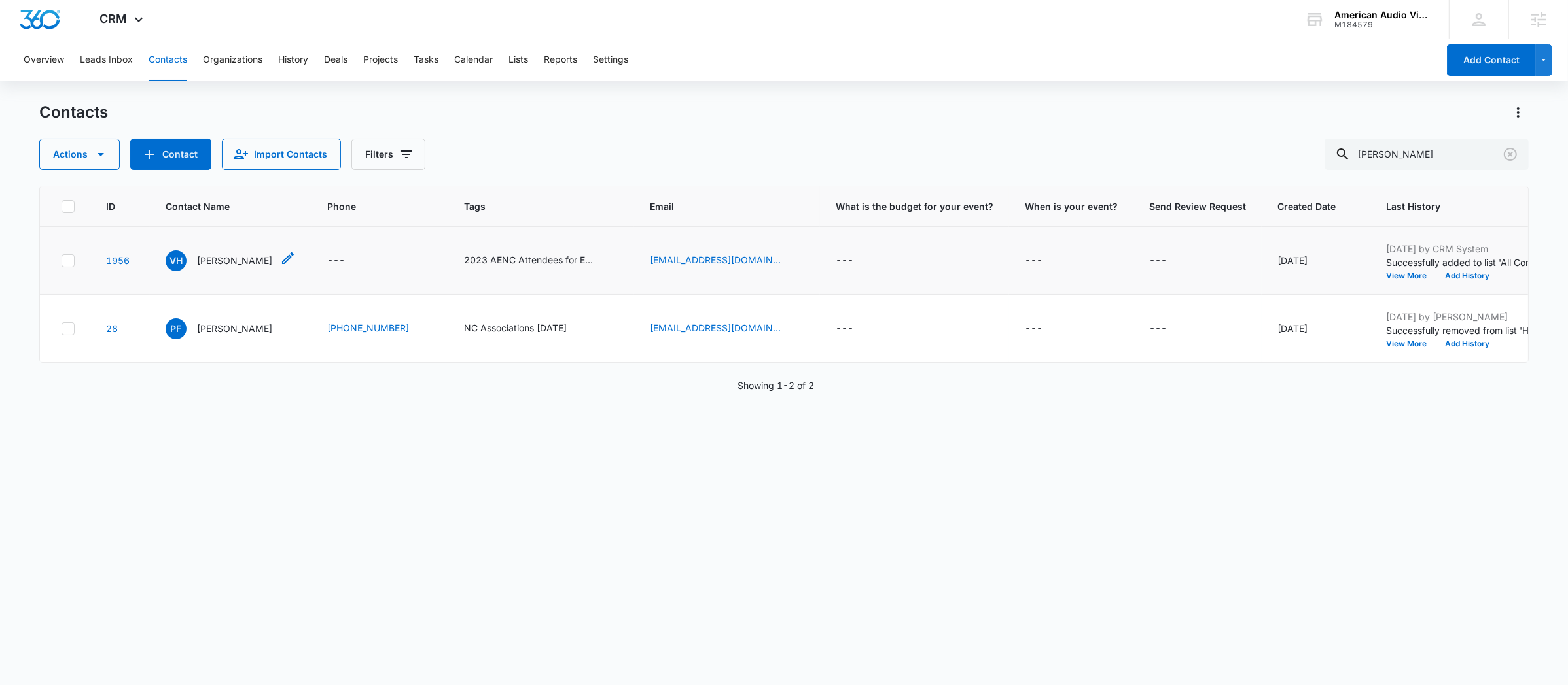
click at [282, 258] on icon "Contact Name - Vanessa Hines - Select to Edit Field" at bounding box center [287, 258] width 12 height 12
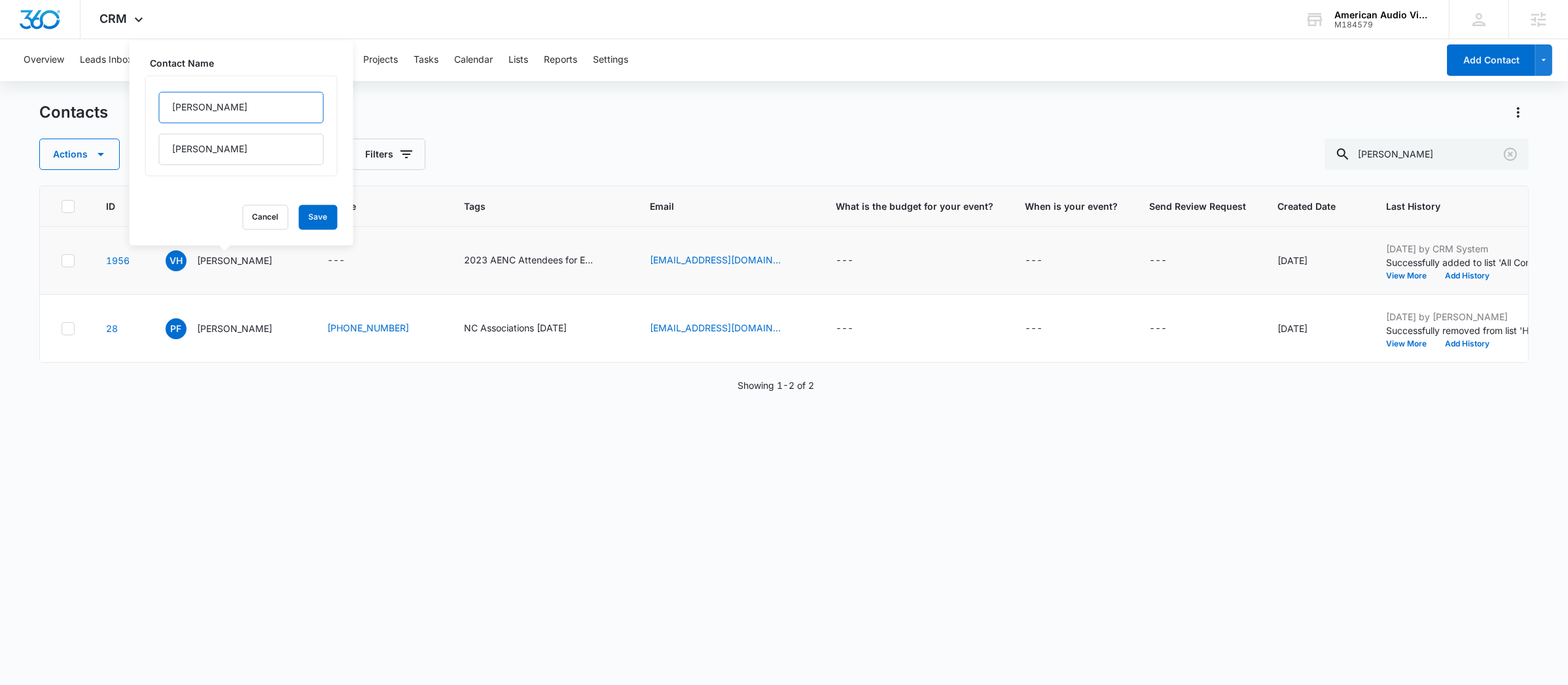
click at [239, 112] on input "[PERSON_NAME]" at bounding box center [241, 108] width 165 height 31
paste input "[PERSON_NAME]"
drag, startPoint x: 205, startPoint y: 108, endPoint x: 238, endPoint y: 108, distance: 33.0
click at [238, 108] on input "[PERSON_NAME]" at bounding box center [241, 108] width 165 height 31
type input "[PERSON_NAME]"
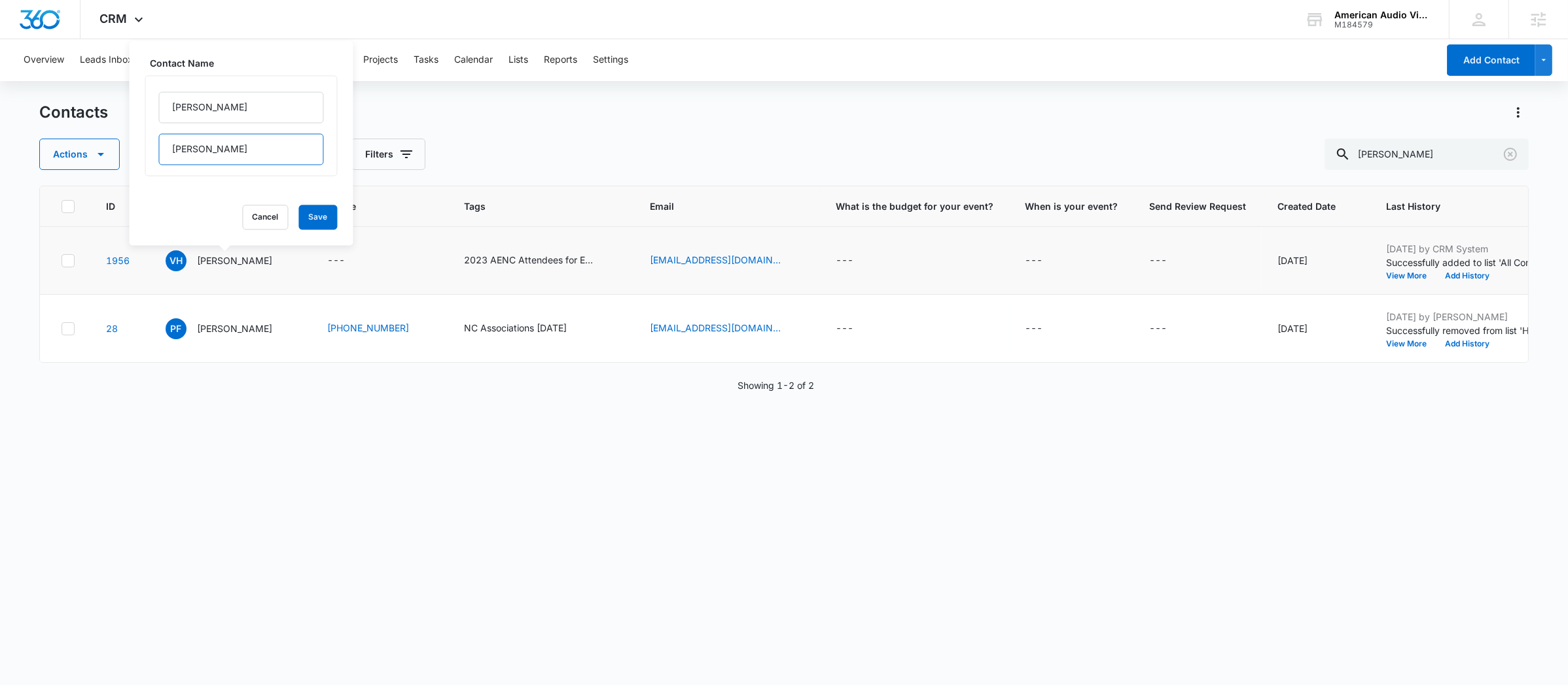
click at [212, 163] on input "[PERSON_NAME]" at bounding box center [241, 149] width 165 height 31
paste input "[PERSON_NAME]"
type input "[PERSON_NAME]"
click at [299, 212] on button "Save" at bounding box center [318, 217] width 38 height 25
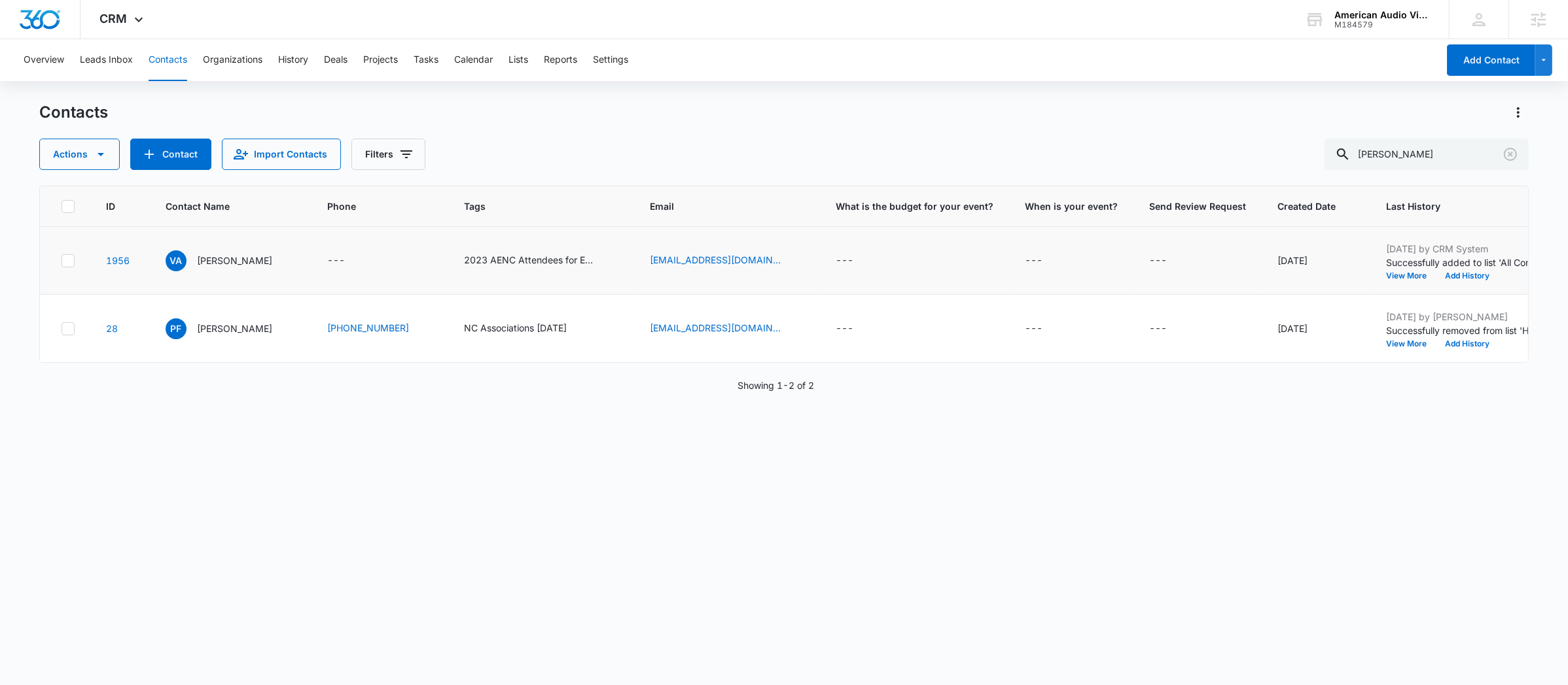
click at [1437, 175] on div "Contacts Actions Contact Import Contacts Filters [PERSON_NAME] ID Contact Name …" at bounding box center [784, 393] width 1489 height 582
click at [1439, 163] on input "[PERSON_NAME]" at bounding box center [1427, 154] width 204 height 31
paste input "[EMAIL_ADDRESS][DOMAIN_NAME]"
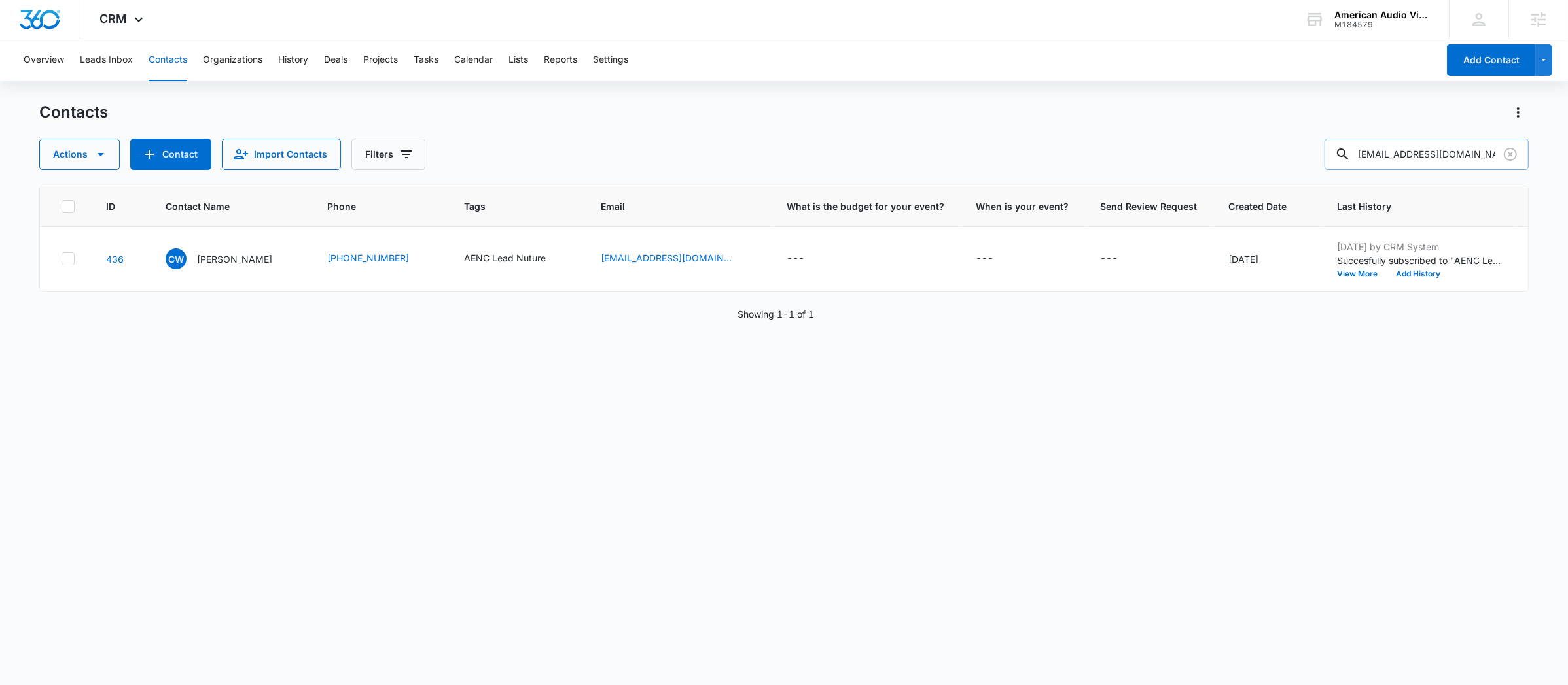
click at [1426, 156] on input "[EMAIL_ADDRESS][DOMAIN_NAME]" at bounding box center [1427, 154] width 204 height 31
paste input "[EMAIL_ADDRESS][DOMAIN_NAME]"
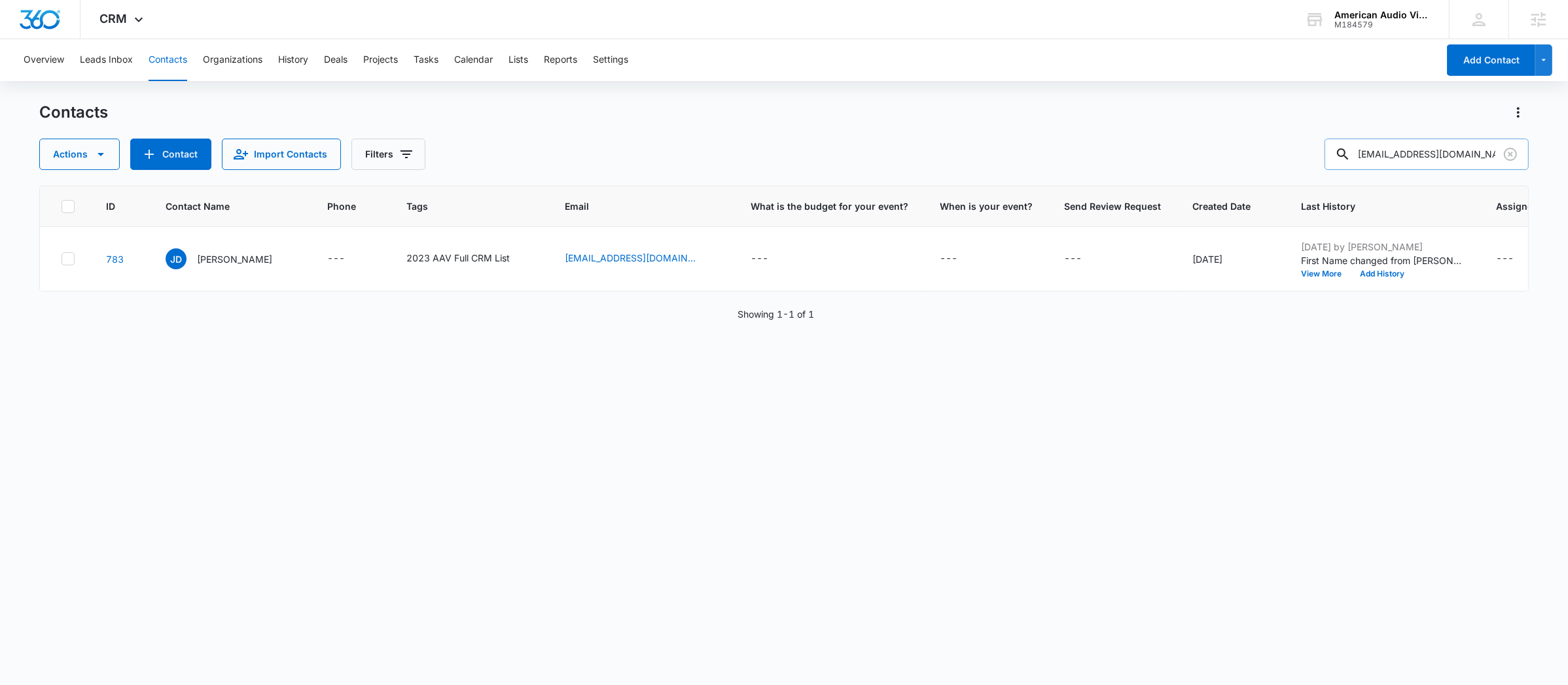
click at [1428, 154] on input "[EMAIL_ADDRESS][DOMAIN_NAME]" at bounding box center [1427, 154] width 204 height 31
paste input "[PERSON_NAME][EMAIL_ADDRESS][DOMAIN_NAME]"
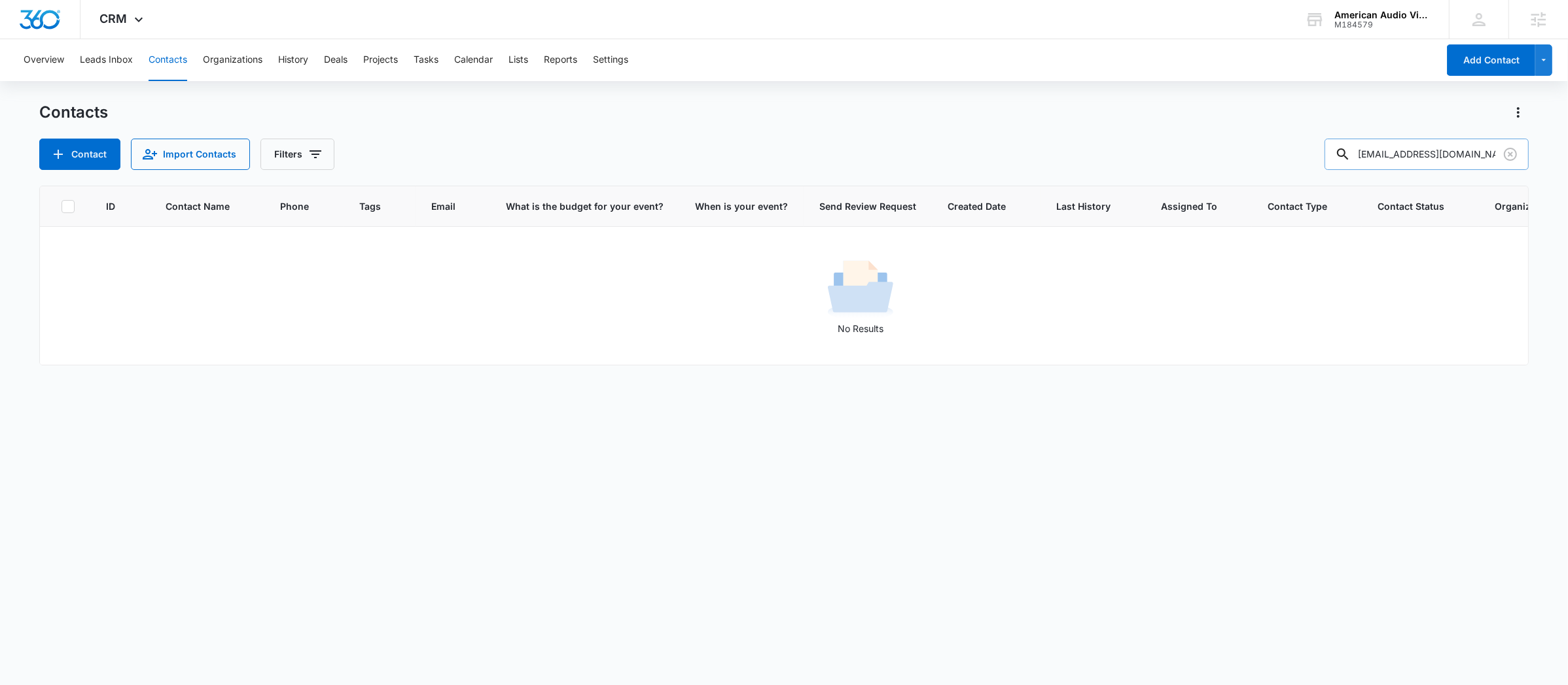
click at [1434, 157] on input "[EMAIL_ADDRESS][DOMAIN_NAME]" at bounding box center [1427, 154] width 204 height 31
paste input "[PERSON_NAME]@aieaworld"
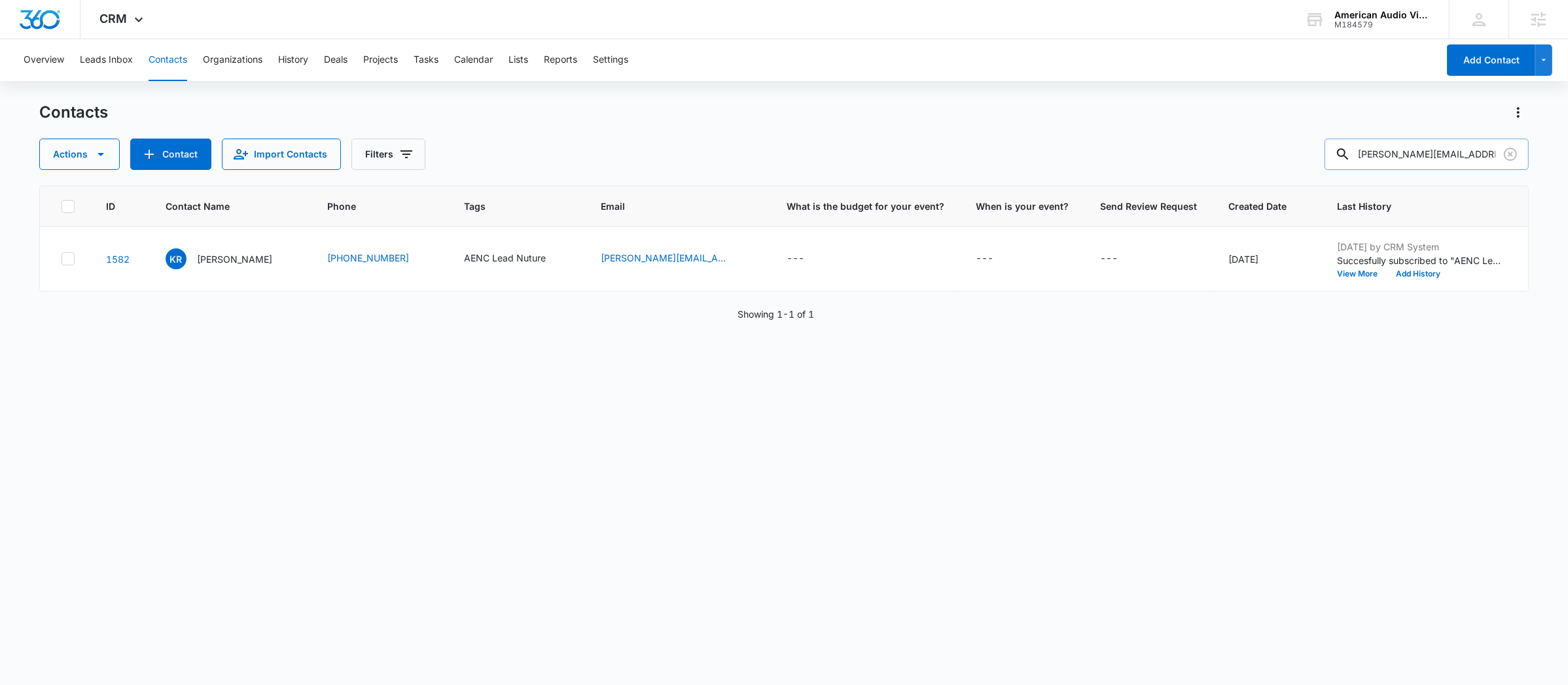
click at [1433, 154] on input "[PERSON_NAME][EMAIL_ADDRESS][DOMAIN_NAME]" at bounding box center [1427, 154] width 204 height 31
paste input "[PERSON_NAME][EMAIL_ADDRESS][DOMAIN_NAME]"
click at [1415, 156] on input "[PERSON_NAME][EMAIL_ADDRESS][DOMAIN_NAME]" at bounding box center [1427, 154] width 204 height 31
paste input "[EMAIL_ADDRESS][DOMAIN_NAME]"
type input "[EMAIL_ADDRESS][DOMAIN_NAME]"
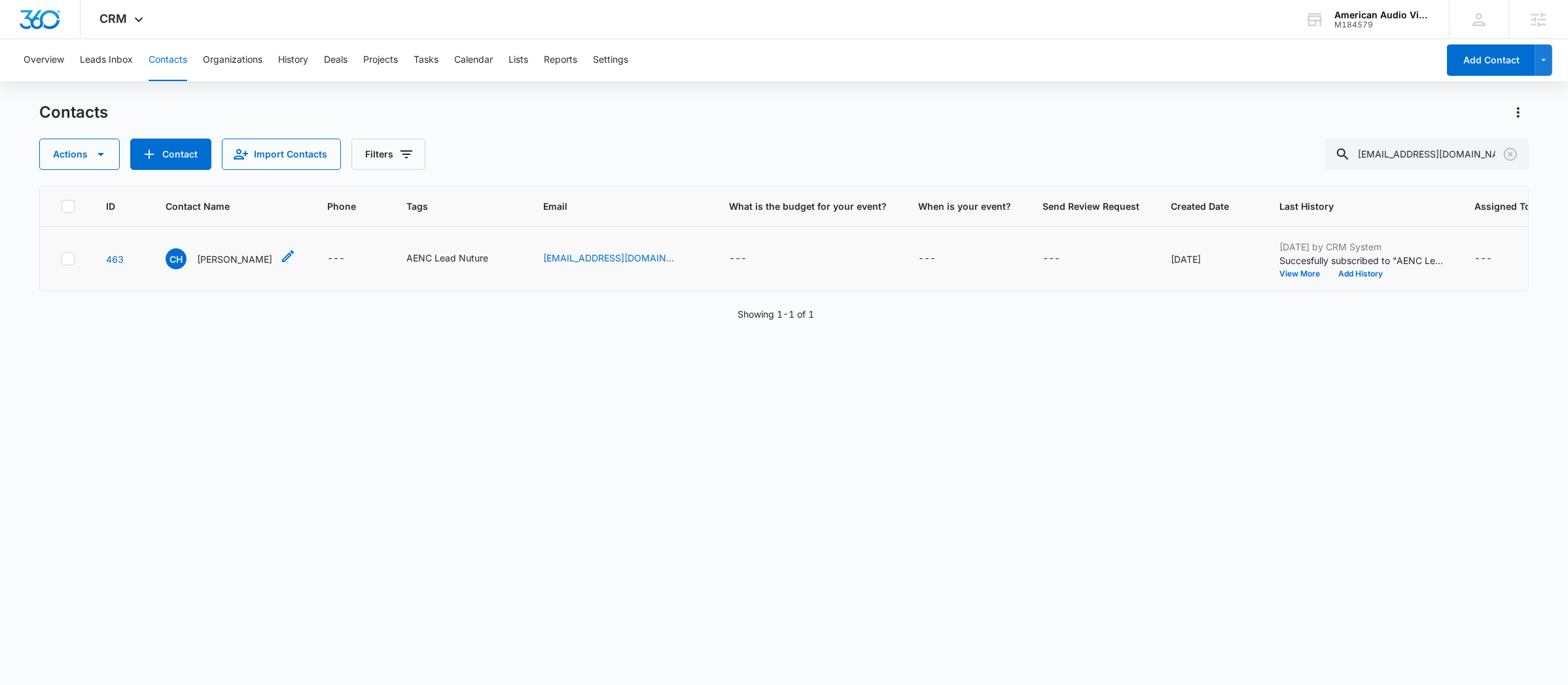
click at [280, 264] on icon "Contact Name - Calvin Helms - Select to Edit Field" at bounding box center [288, 257] width 16 height 16
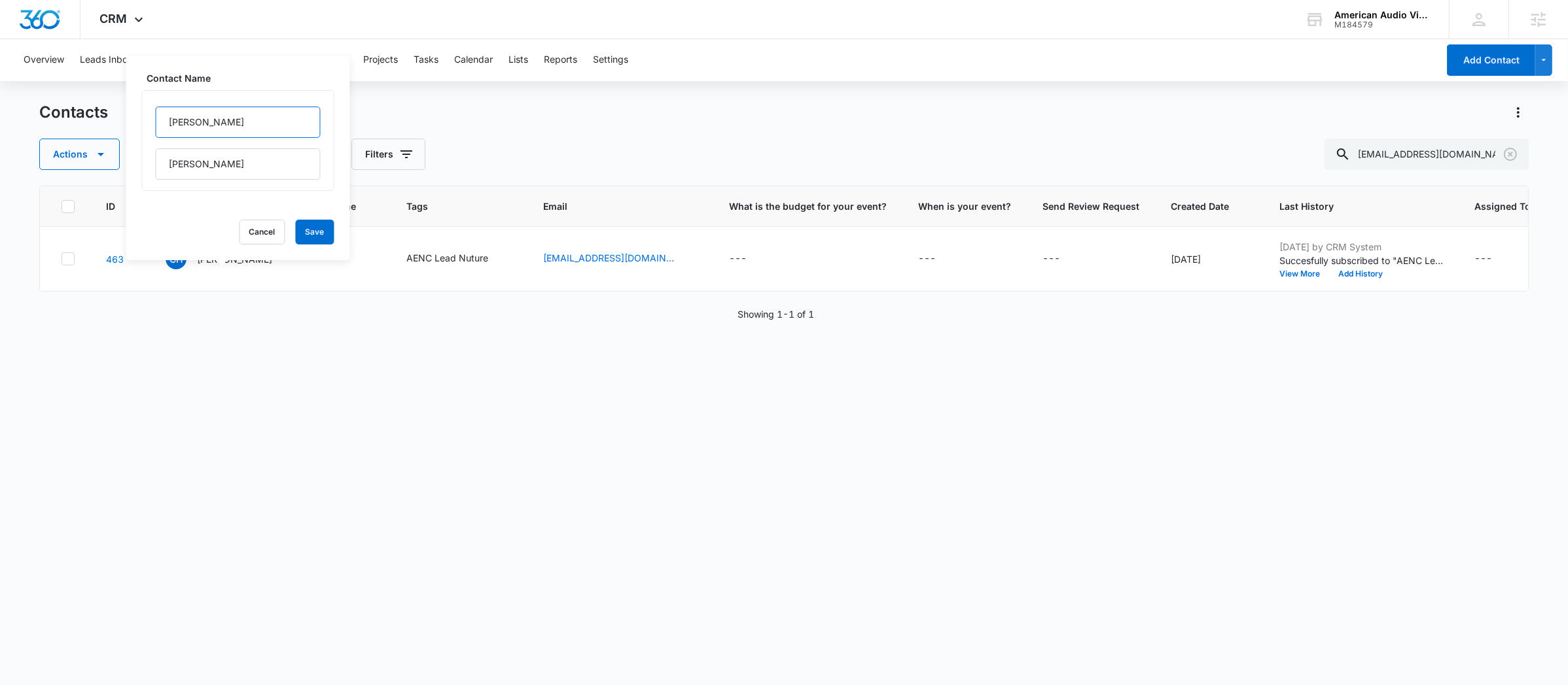
drag, startPoint x: 221, startPoint y: 127, endPoint x: 115, endPoint y: 125, distance: 106.0
click at [115, 125] on div "Contacts Actions Contact Import Contacts Filters [EMAIL_ADDRESS][DOMAIN_NAME] I…" at bounding box center [784, 393] width 1489 height 582
type input "[PERSON_NAME]"
click at [224, 169] on input "[PERSON_NAME]" at bounding box center [238, 163] width 165 height 31
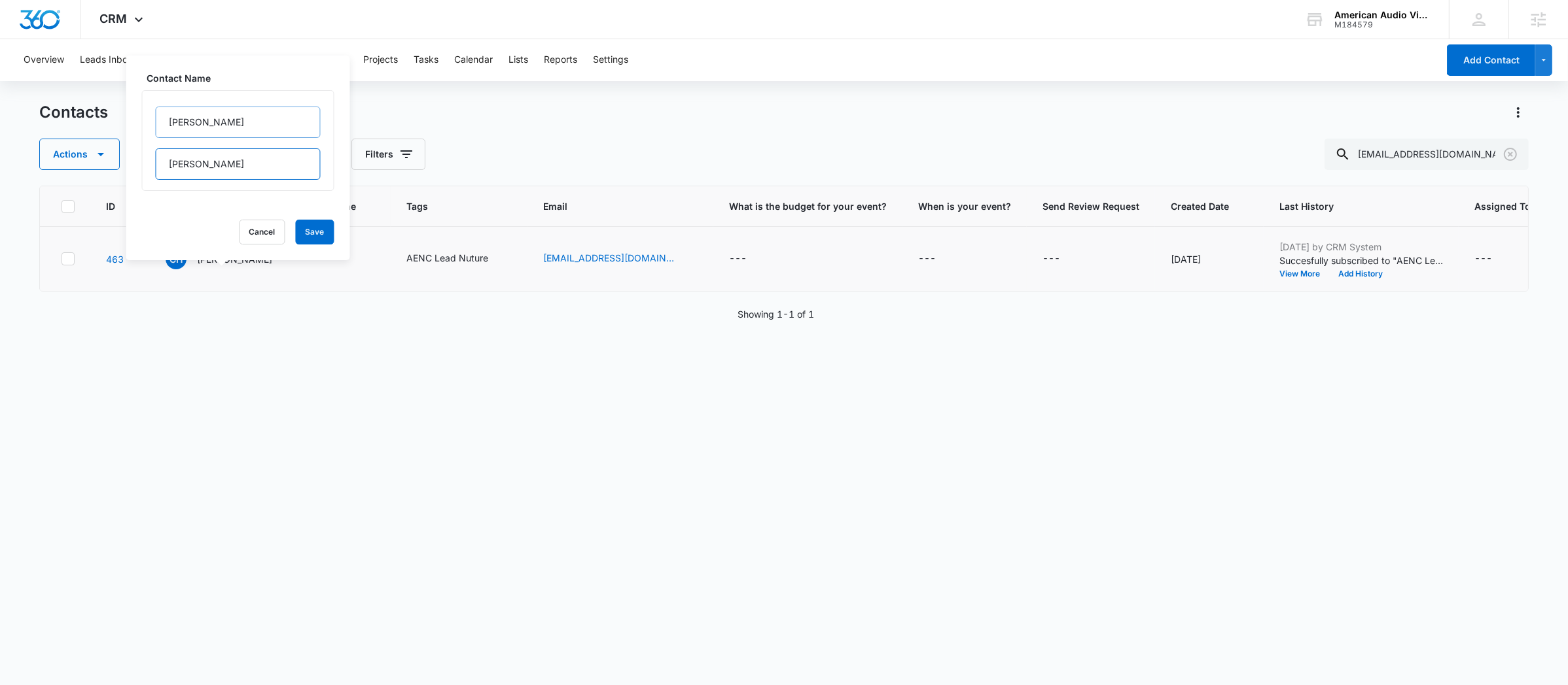
type input "[PERSON_NAME]"
drag, startPoint x: 175, startPoint y: 127, endPoint x: 219, endPoint y: 123, distance: 44.2
click at [214, 122] on input "[PERSON_NAME]" at bounding box center [238, 122] width 165 height 31
type input "[PERSON_NAME]"
click at [296, 223] on button "Save" at bounding box center [315, 231] width 38 height 25
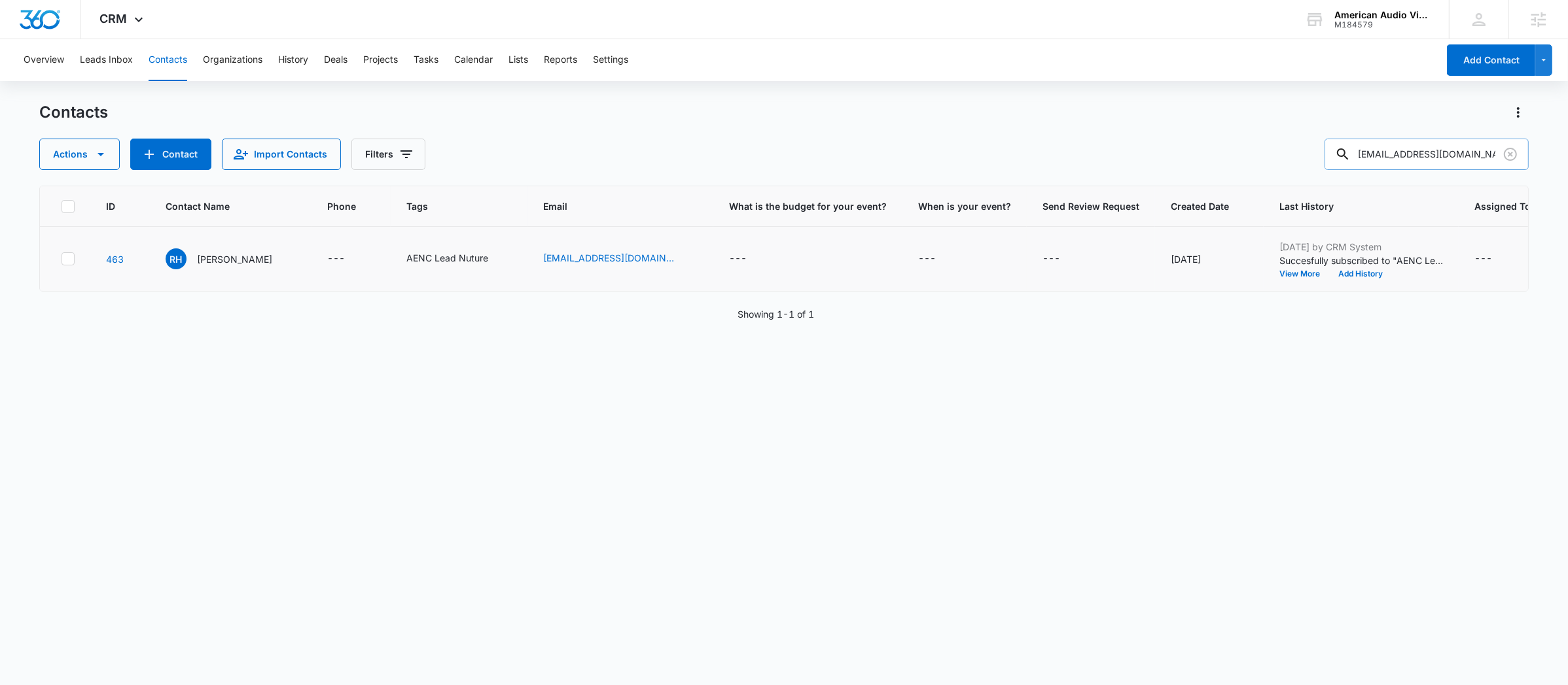
drag, startPoint x: 1408, startPoint y: 154, endPoint x: 1420, endPoint y: 151, distance: 12.4
click at [1410, 153] on input "[EMAIL_ADDRESS][DOMAIN_NAME]" at bounding box center [1427, 154] width 204 height 31
paste input "[PERSON_NAME][EMAIL_ADDRESS][DOMAIN_NAME]"
type input "[PERSON_NAME][EMAIL_ADDRESS][DOMAIN_NAME]"
